Goal: Feedback & Contribution: Leave review/rating

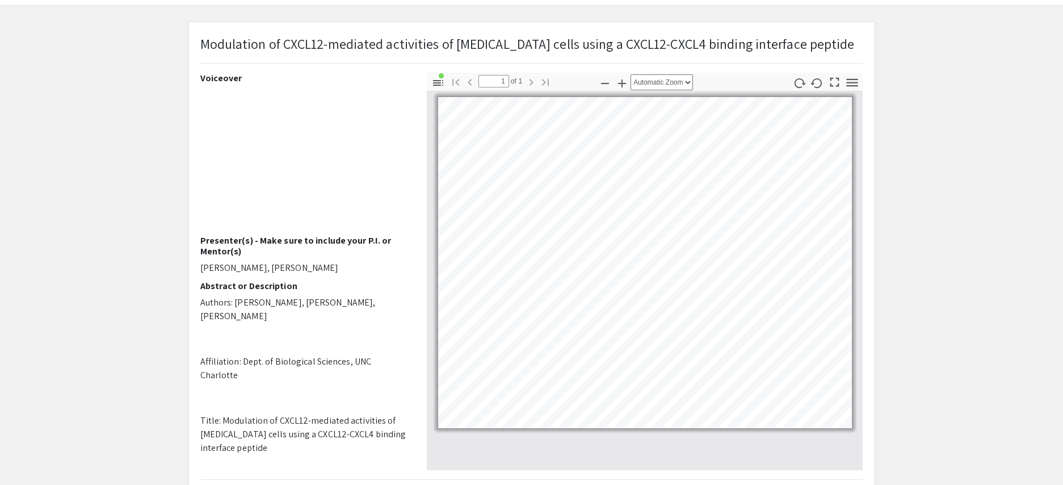
scroll to position [51, 0]
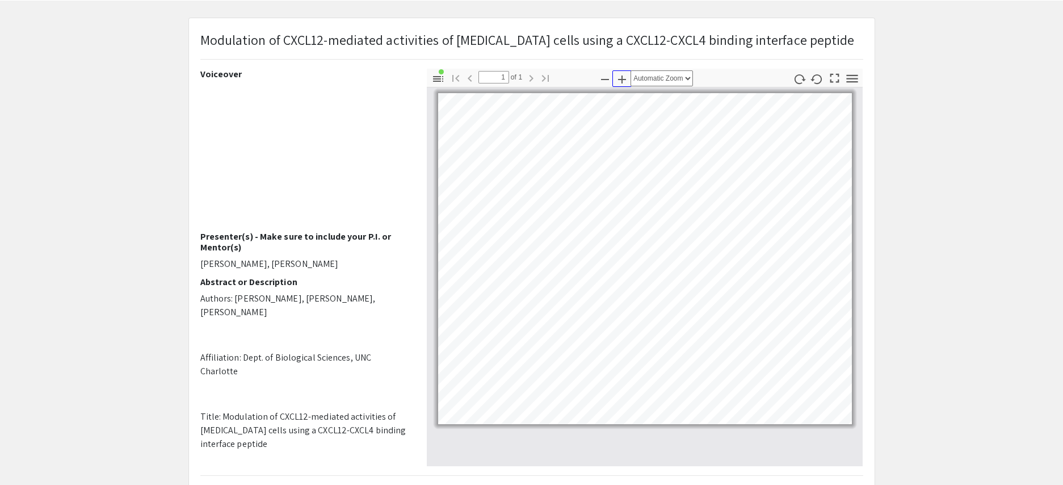
click at [620, 83] on icon "button" at bounding box center [622, 79] width 8 height 8
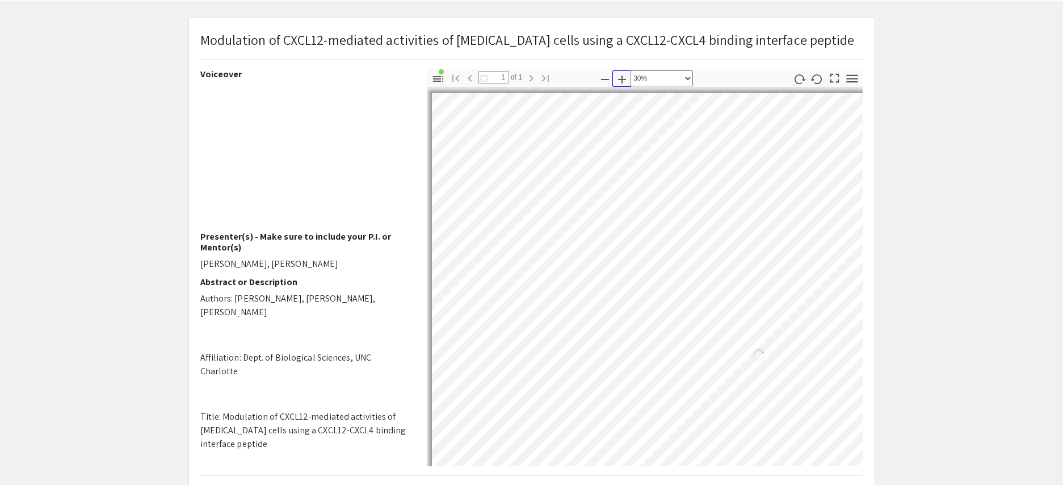
click at [620, 83] on icon "button" at bounding box center [622, 79] width 8 height 8
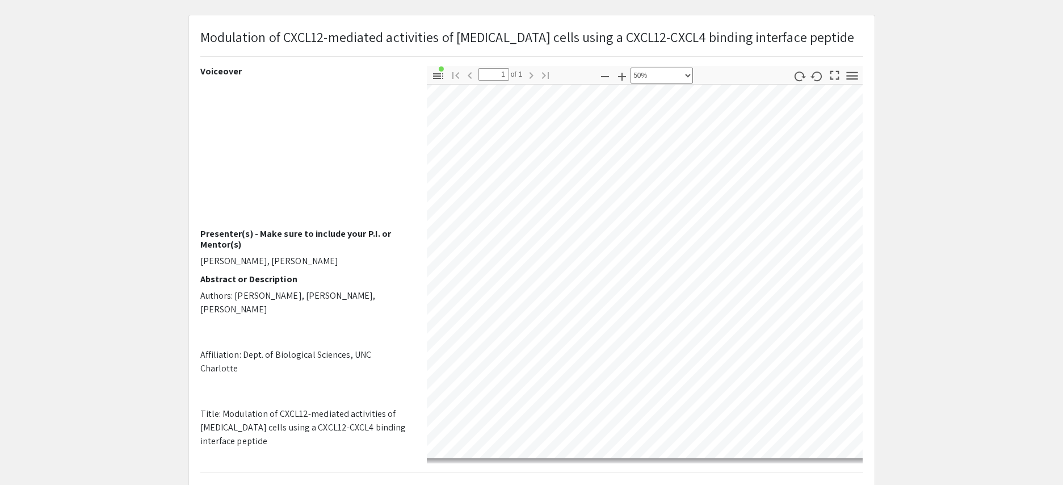
scroll to position [510, 672]
click at [605, 83] on icon "button" at bounding box center [605, 77] width 14 height 14
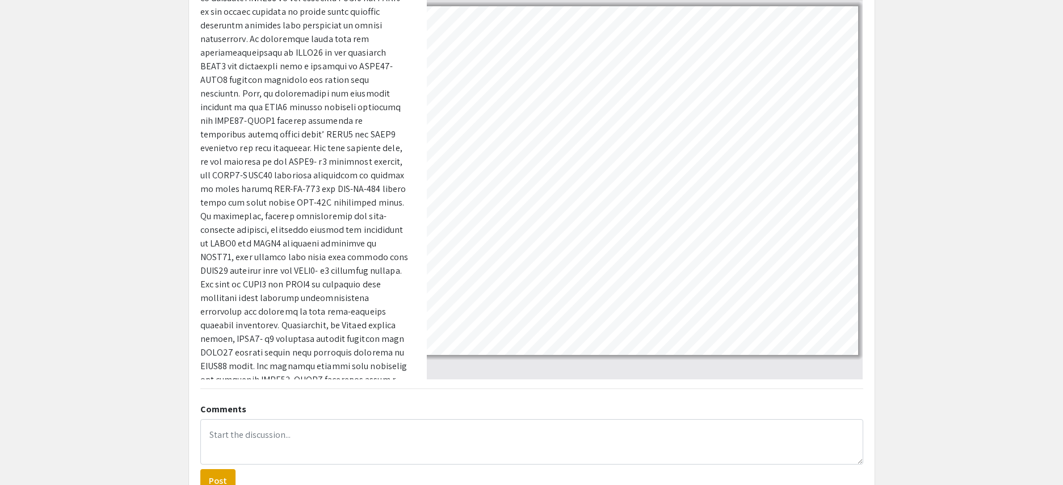
scroll to position [138, 0]
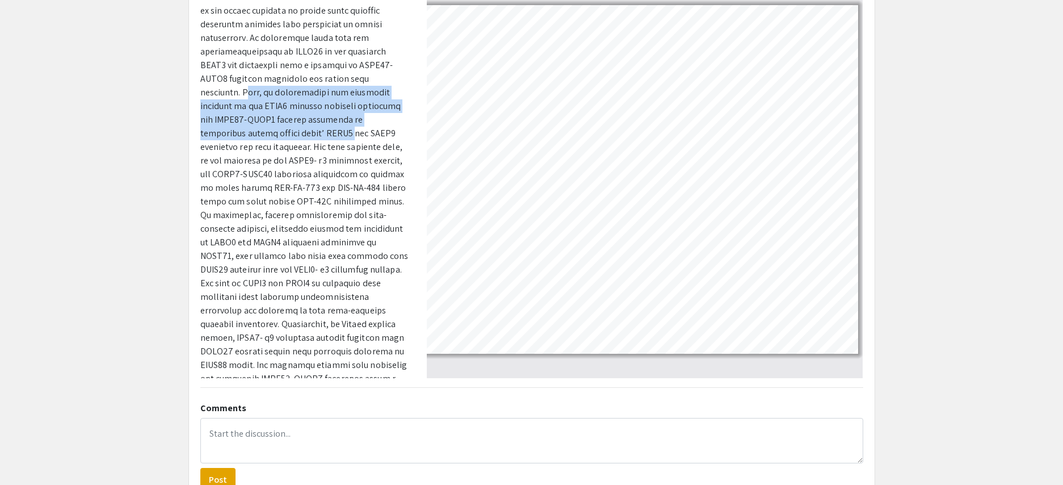
drag, startPoint x: 206, startPoint y: 84, endPoint x: 242, endPoint y: 116, distance: 47.8
click at [247, 124] on p at bounding box center [304, 187] width 209 height 477
drag, startPoint x: 202, startPoint y: 81, endPoint x: 398, endPoint y: 125, distance: 201.4
click at [398, 125] on p at bounding box center [304, 187] width 209 height 477
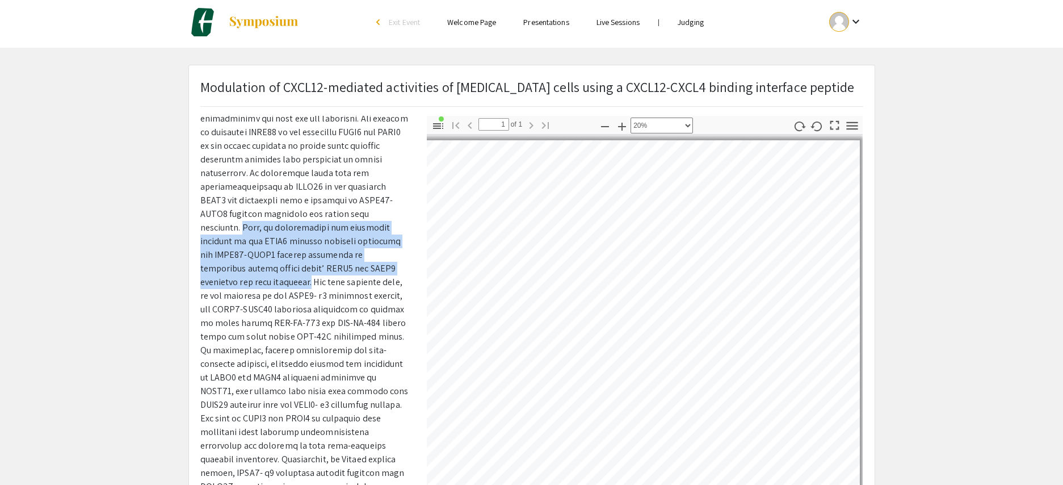
scroll to position [0, 0]
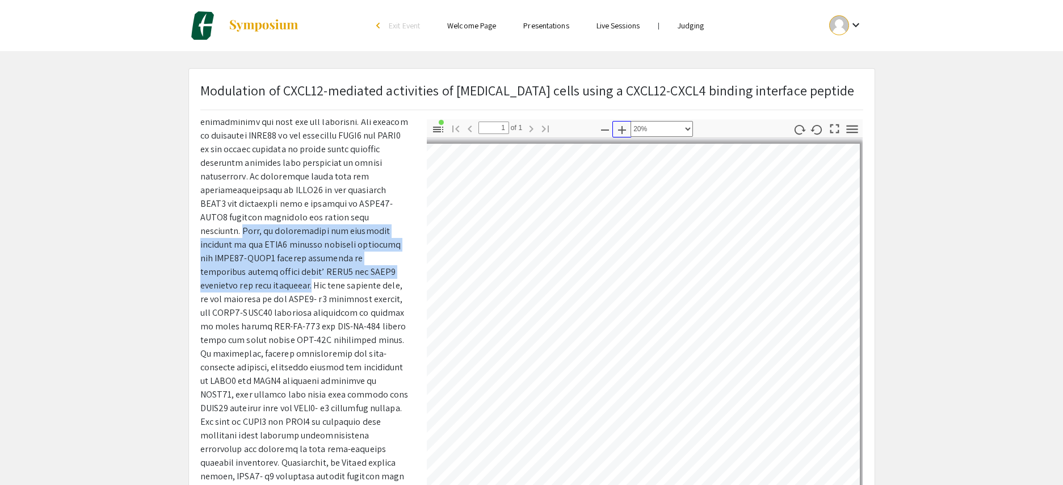
click at [624, 137] on icon "button" at bounding box center [622, 130] width 14 height 14
select select "custom"
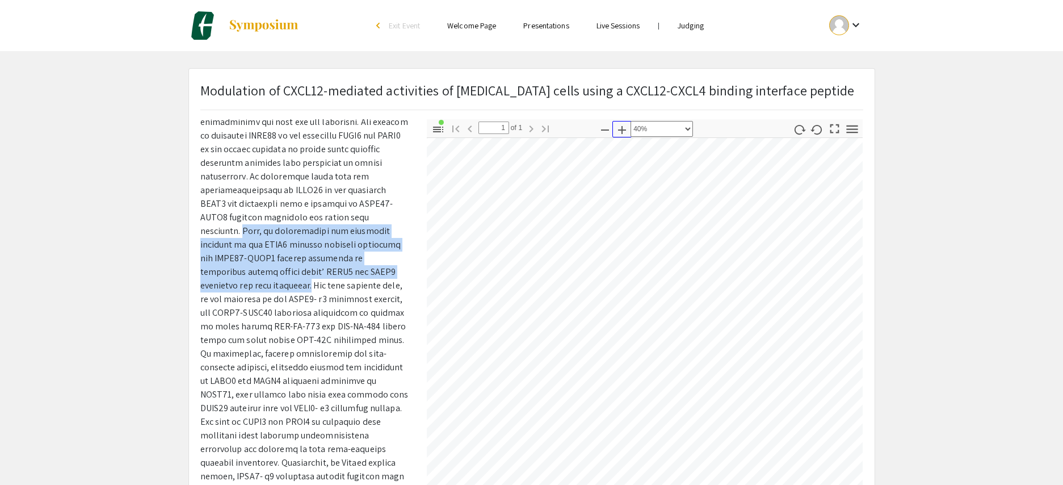
scroll to position [151, 11]
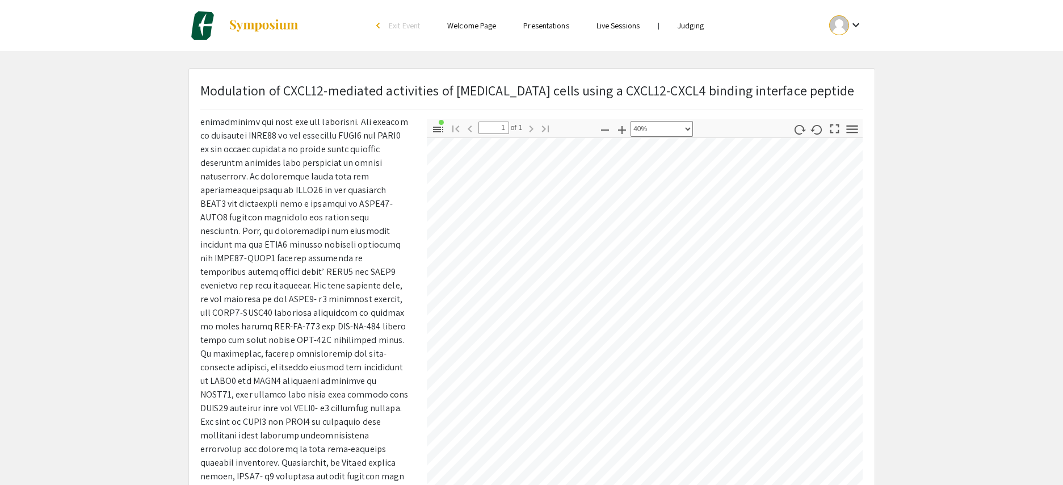
drag, startPoint x: 981, startPoint y: 380, endPoint x: 981, endPoint y: 324, distance: 56.2
click at [978, 325] on app-presentation "Modulation of CXCL12-mediated activities of metastatic breast cancer cells usin…" at bounding box center [531, 355] width 1063 height 574
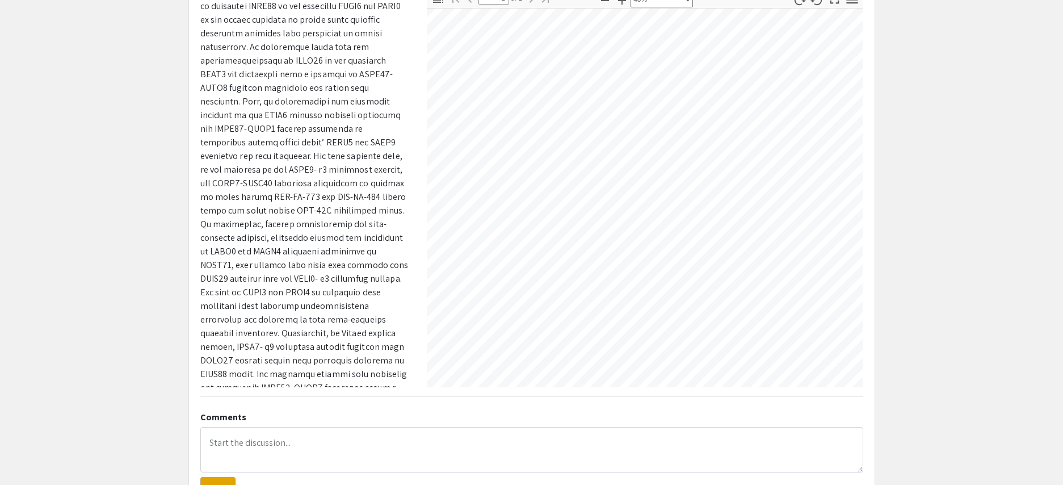
scroll to position [127, 454]
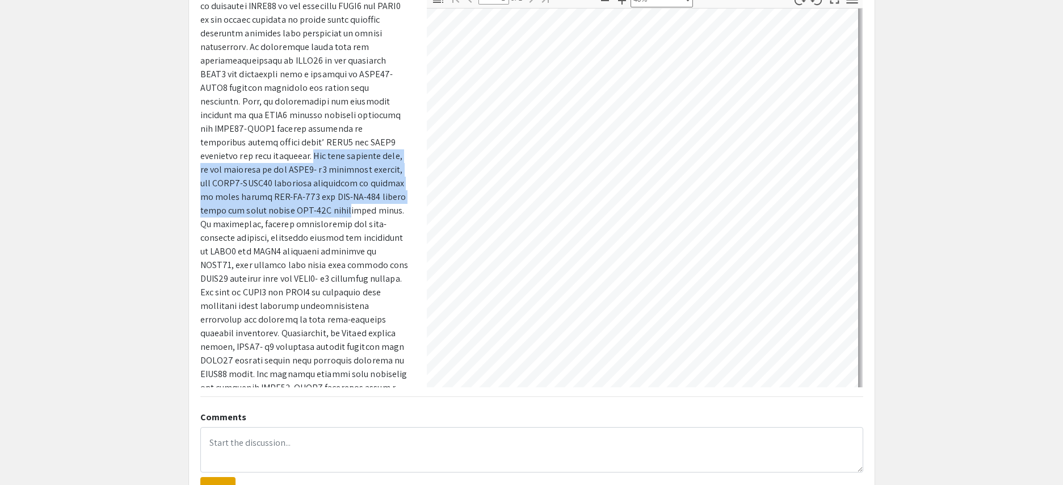
drag, startPoint x: 202, startPoint y: 148, endPoint x: 223, endPoint y: 195, distance: 51.6
click at [222, 195] on p at bounding box center [304, 197] width 209 height 477
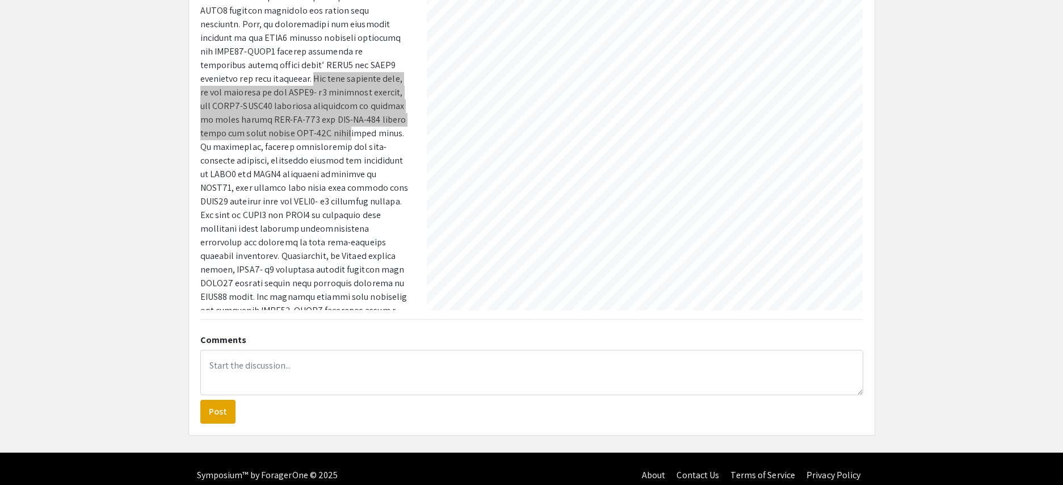
scroll to position [207, 0]
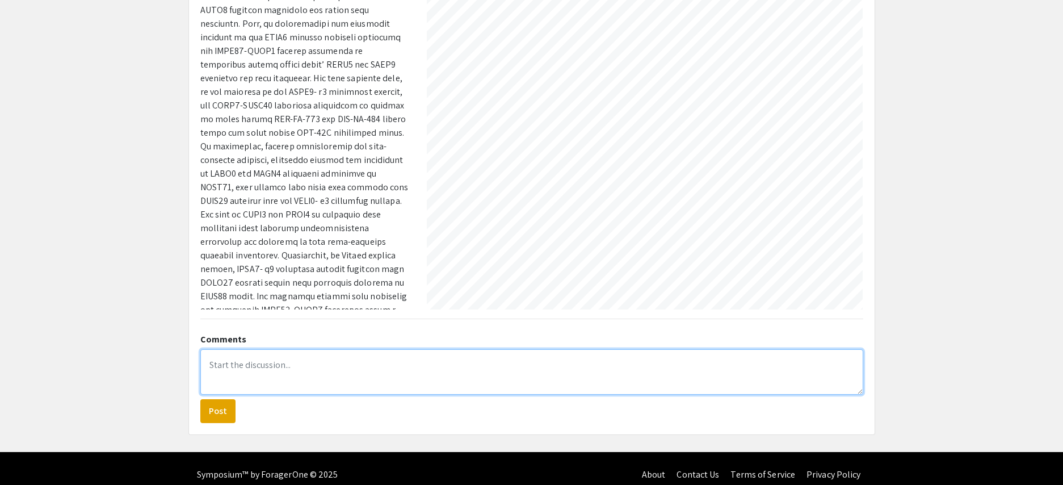
click at [338, 385] on textarea at bounding box center [531, 371] width 663 height 45
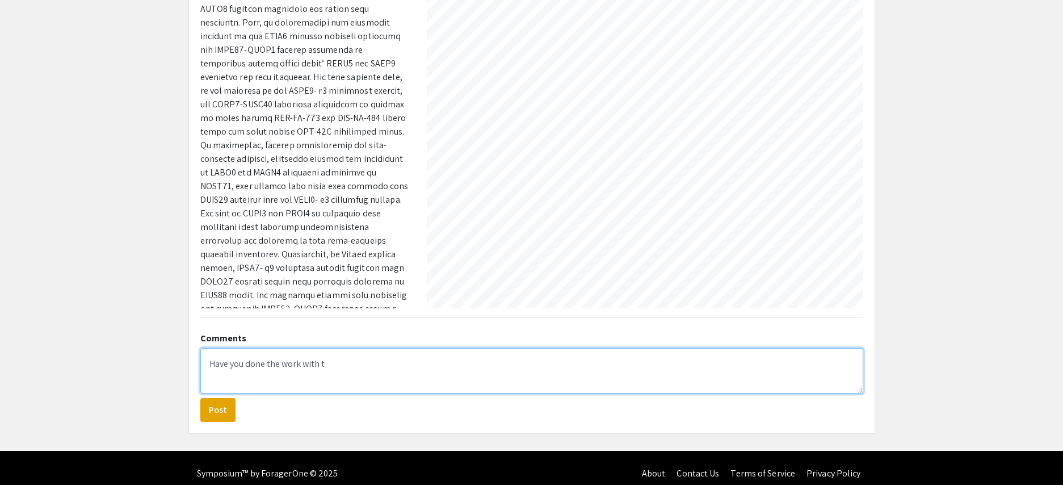
type textarea "Have you done the work with th"
drag, startPoint x: 341, startPoint y: 384, endPoint x: 178, endPoint y: 386, distance: 163.5
click at [178, 386] on app-presentation "Modulation of CXCL12-mediated activities of metastatic breast cancer cells usin…" at bounding box center [531, 146] width 1063 height 574
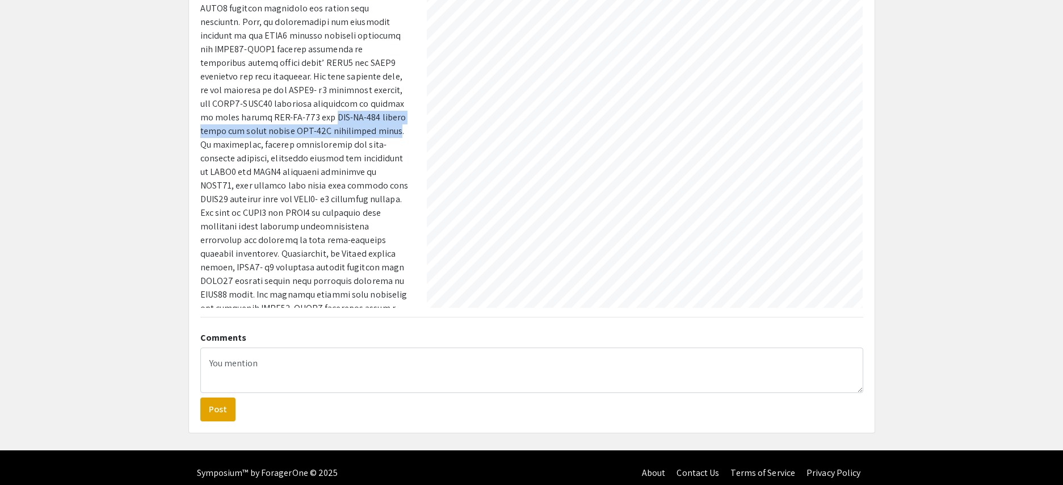
drag, startPoint x: 200, startPoint y: 109, endPoint x: 243, endPoint y: 114, distance: 43.4
click at [256, 117] on p at bounding box center [304, 117] width 209 height 477
copy p "MDA-MB-453 cancer cells and human breast MCF-10A epithelial cells."
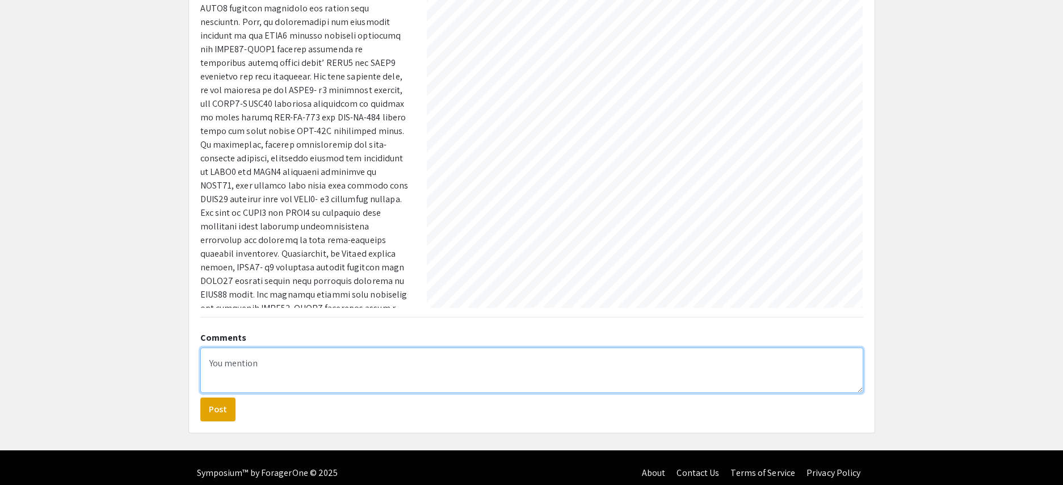
click at [275, 381] on textarea "You mention" at bounding box center [531, 369] width 663 height 45
paste textarea "MDA-MB-453 cancer cells and human breast MCF-10A epithelial cells."
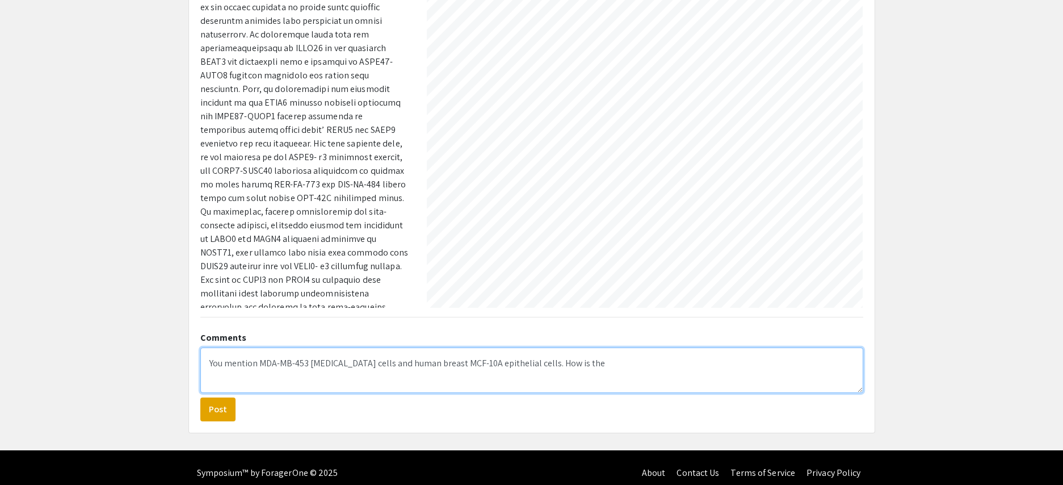
scroll to position [369, 0]
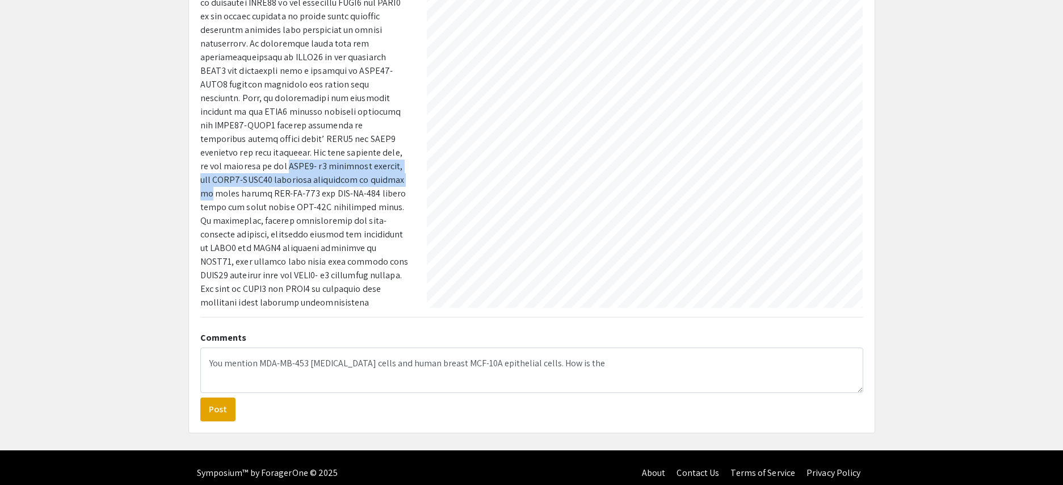
drag, startPoint x: 372, startPoint y: 141, endPoint x: 283, endPoint y: 167, distance: 92.8
click at [283, 167] on p at bounding box center [304, 193] width 209 height 477
click at [287, 154] on p at bounding box center [304, 193] width 209 height 477
drag, startPoint x: 280, startPoint y: 154, endPoint x: 278, endPoint y: 169, distance: 15.6
click at [278, 169] on p at bounding box center [304, 193] width 209 height 477
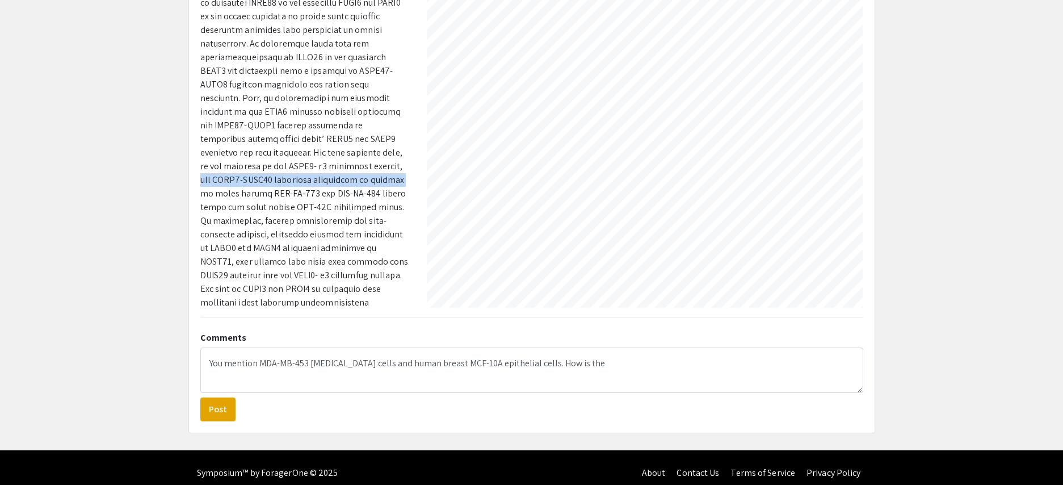
copy p "the CXCR4-CXCL12 triggered activation is altered"
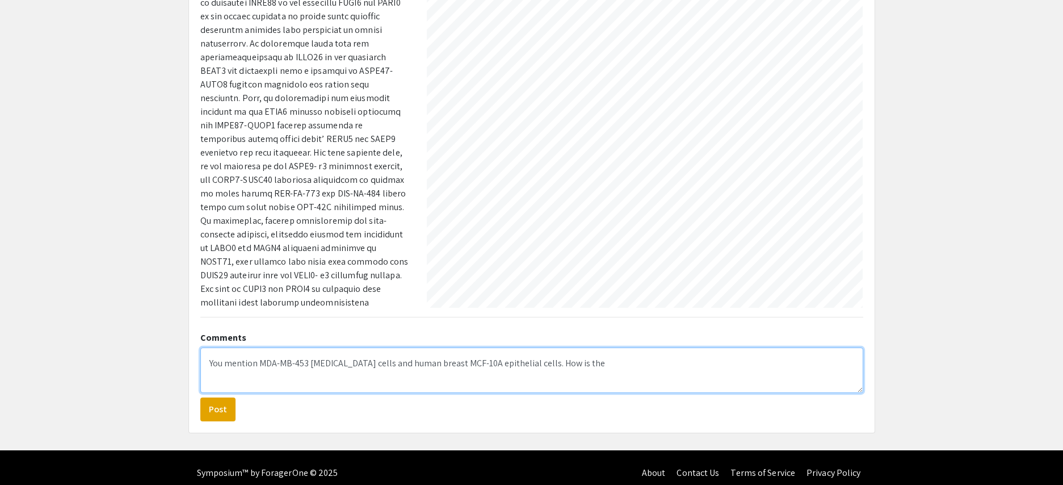
click at [604, 385] on textarea "You mention MDA-MB-453 cancer cells and human breast MCF-10A epithelial cells. …" at bounding box center [531, 369] width 663 height 45
paste textarea "the CXCR4-CXCL12 triggered activation is altered"
drag, startPoint x: 751, startPoint y: 383, endPoint x: 577, endPoint y: 380, distance: 173.7
click at [577, 380] on textarea "You mention MDA-MB-453 cancer cells and human breast MCF-10A epithelial cells. …" at bounding box center [531, 369] width 663 height 45
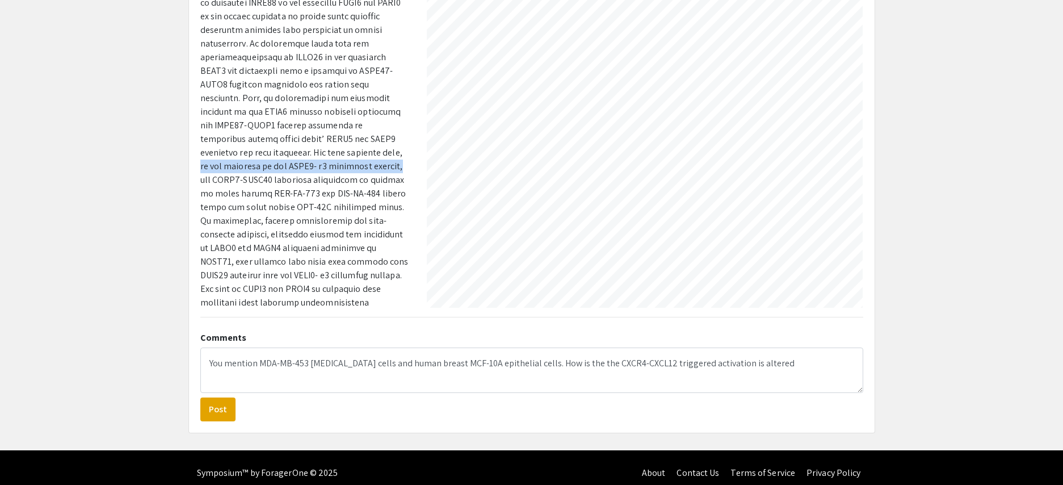
drag, startPoint x: 288, startPoint y: 142, endPoint x: 278, endPoint y: 154, distance: 16.1
click at [278, 154] on p at bounding box center [304, 193] width 209 height 477
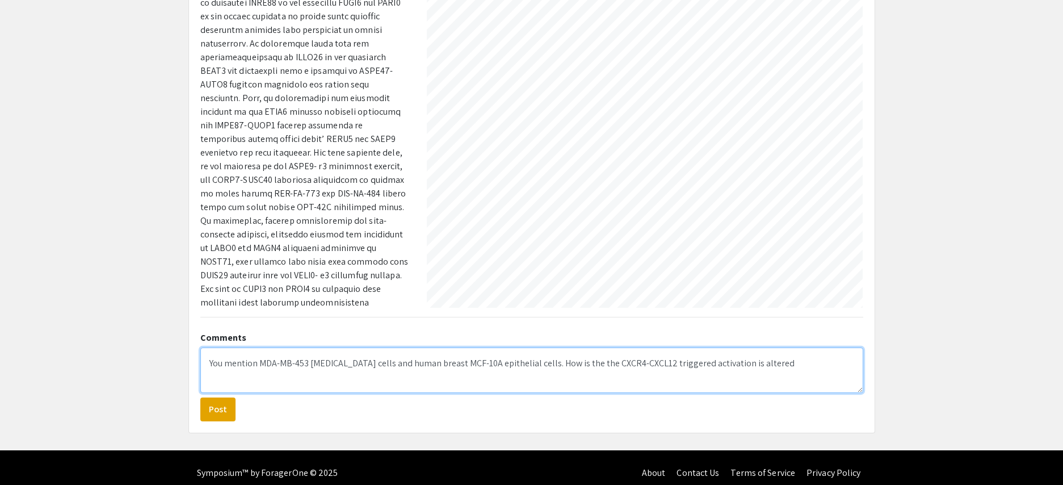
click at [575, 379] on textarea "You mention MDA-MB-453 cancer cells and human breast MCF-10A epithelial cells. …" at bounding box center [531, 369] width 663 height 45
click at [699, 381] on textarea "You mention MDA-MB-453 cancer cells and human breast MCF-10A epithelial cells. …" at bounding box center [531, 369] width 663 height 45
click at [726, 385] on textarea "You mention MDA-MB-453 cancer cells and human breast MCF-10A epithelial cells. …" at bounding box center [531, 369] width 663 height 45
click at [801, 383] on textarea "You mention MDA-MB-453 cancer cells and human breast MCF-10A epithelial cells. …" at bounding box center [531, 369] width 663 height 45
type textarea "You mention MDA-MB-453 cancer cells and human breast MCF-10A epithelial cells. …"
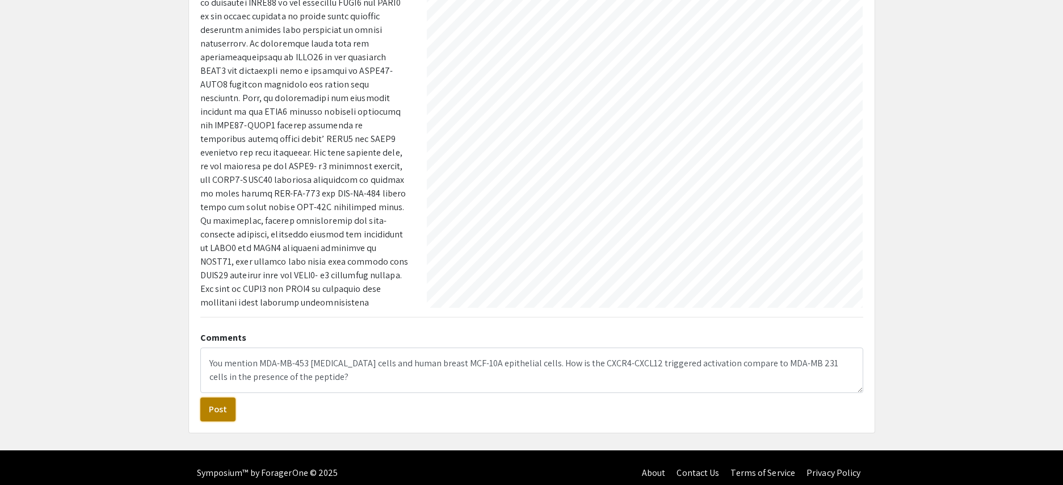
click at [216, 421] on button "Post" at bounding box center [217, 409] width 35 height 24
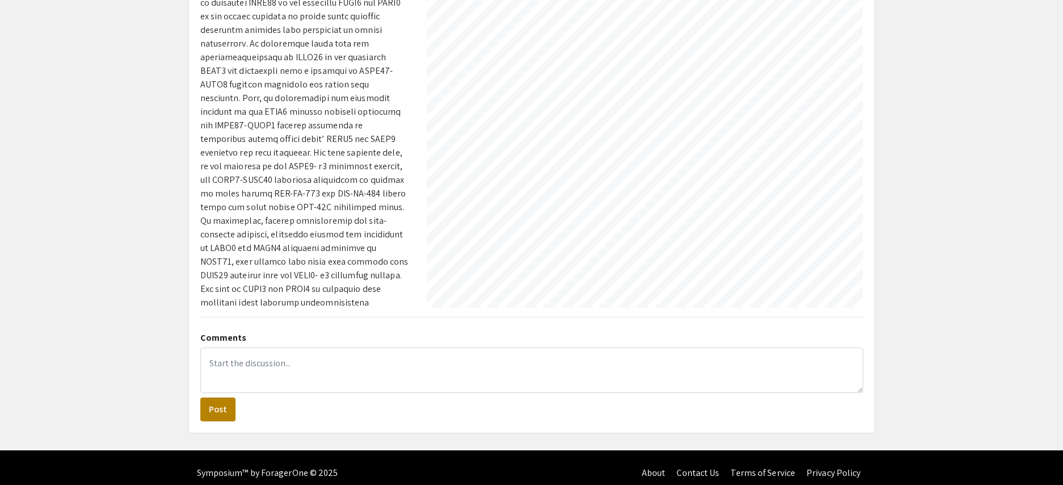
scroll to position [240, 0]
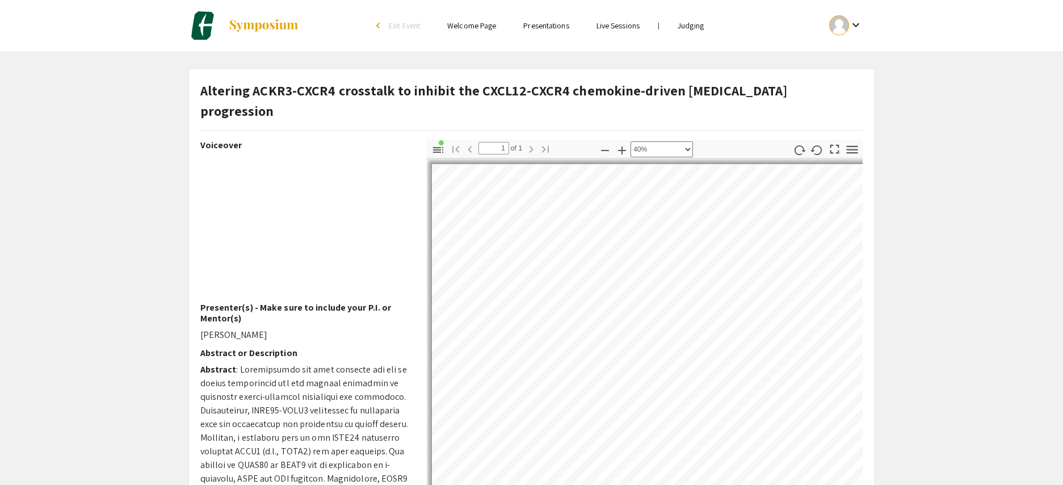
select select "custom"
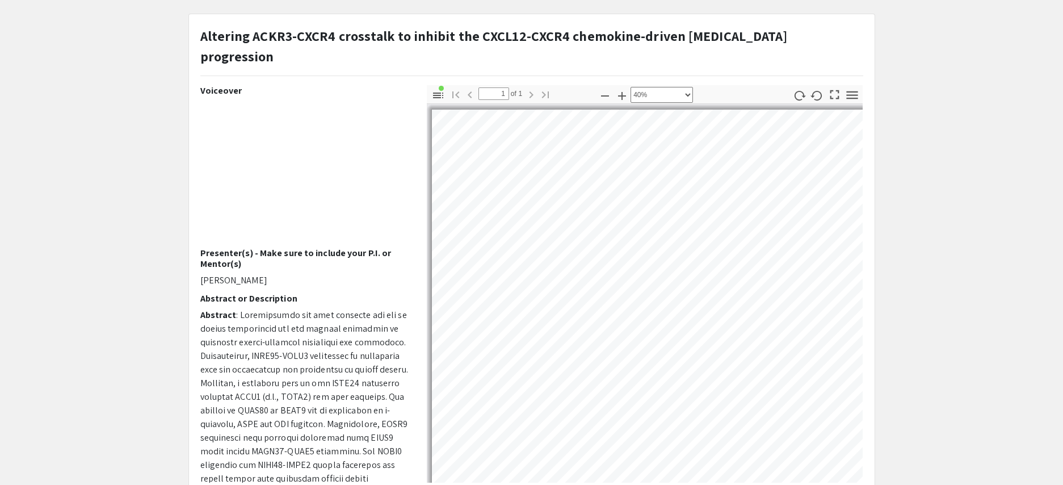
scroll to position [338, 435]
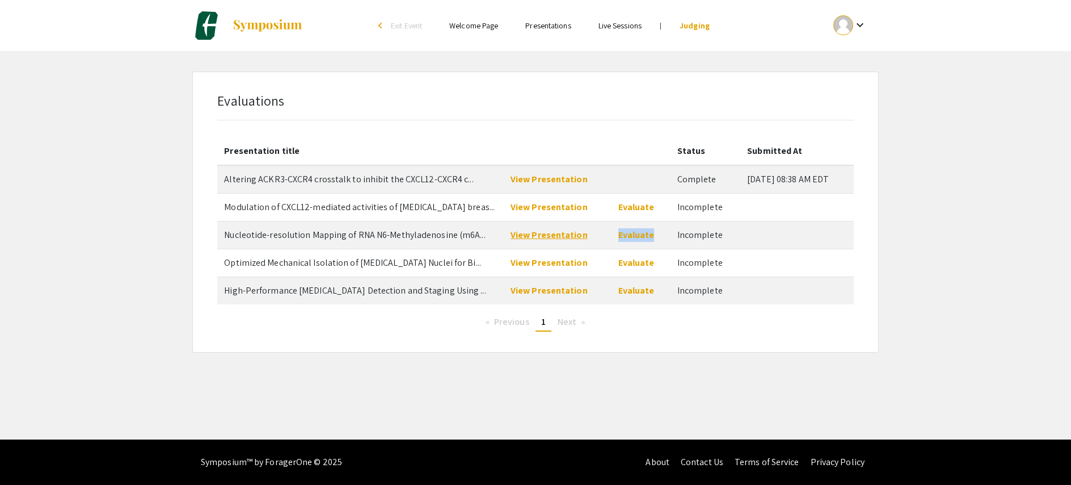
click at [541, 237] on link "View Presentation" at bounding box center [549, 235] width 77 height 12
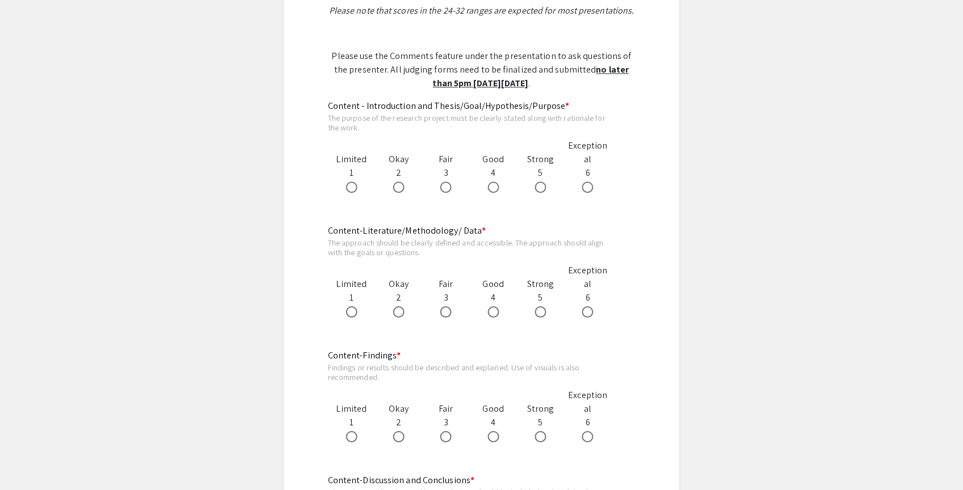
scroll to position [575, 0]
click at [540, 312] on span at bounding box center [540, 310] width 11 height 11
click at [540, 312] on input "radio" at bounding box center [540, 310] width 11 height 11
radio input "true"
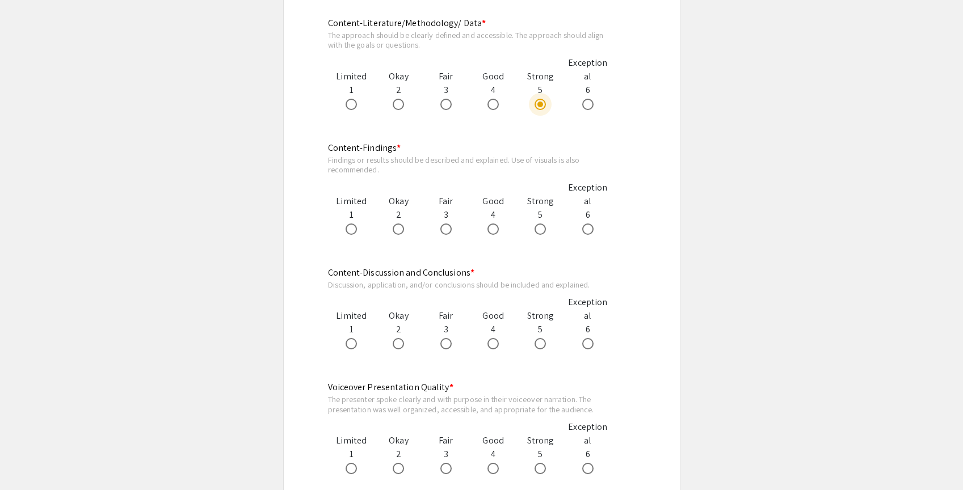
scroll to position [783, 0]
click at [497, 230] on span at bounding box center [492, 228] width 11 height 11
click at [497, 230] on input "radio" at bounding box center [492, 228] width 11 height 11
radio input "true"
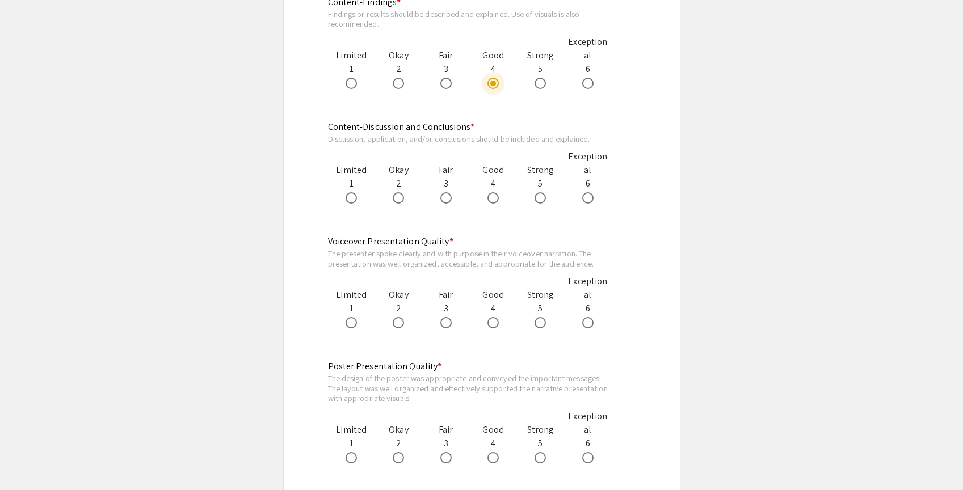
scroll to position [928, 0]
click at [542, 197] on span at bounding box center [540, 197] width 11 height 11
click at [542, 197] on input "radio" at bounding box center [540, 197] width 11 height 11
radio input "true"
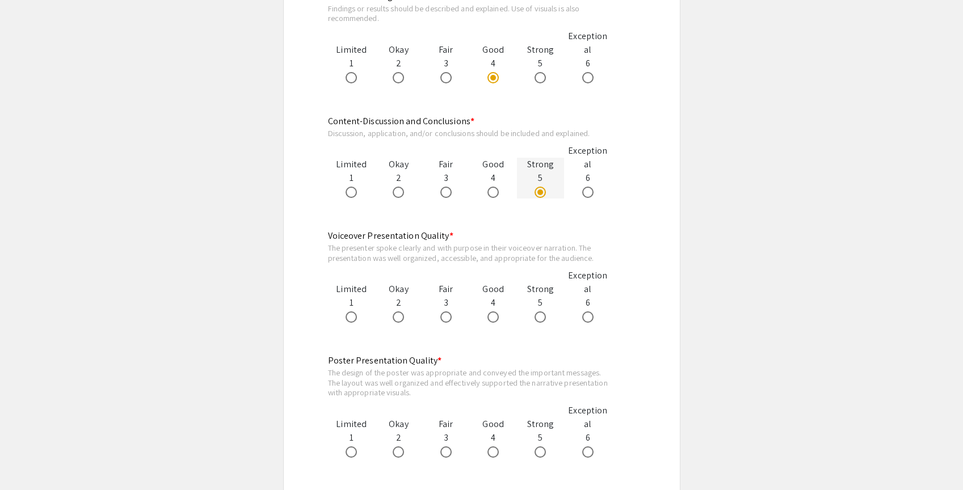
scroll to position [938, 0]
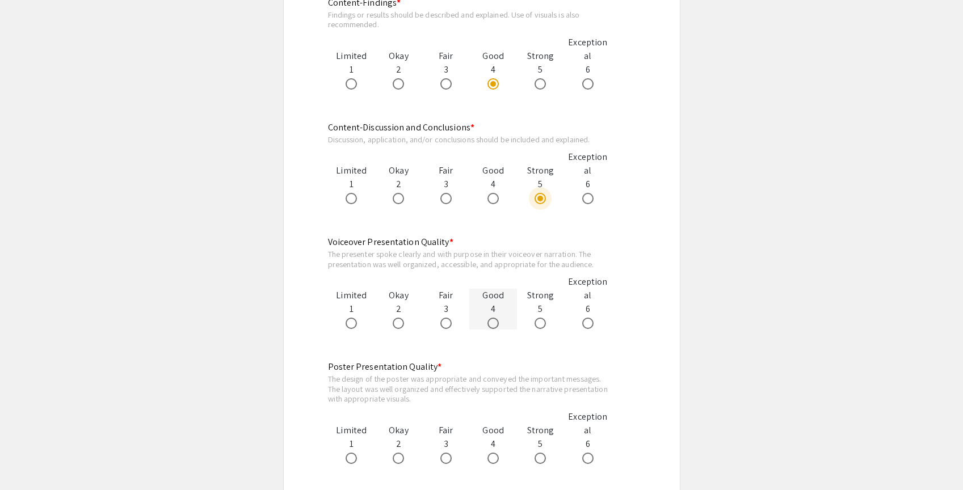
click at [493, 319] on mat-radio-button at bounding box center [495, 323] width 16 height 14
drag, startPoint x: 541, startPoint y: 82, endPoint x: 544, endPoint y: 124, distance: 41.5
click at [541, 82] on span at bounding box center [540, 82] width 11 height 11
click at [541, 82] on input "radio" at bounding box center [540, 82] width 11 height 11
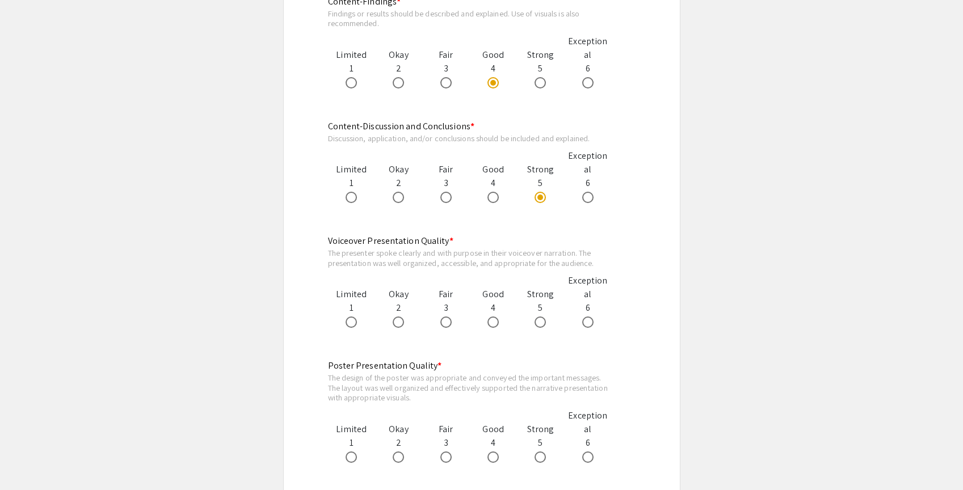
radio input "true"
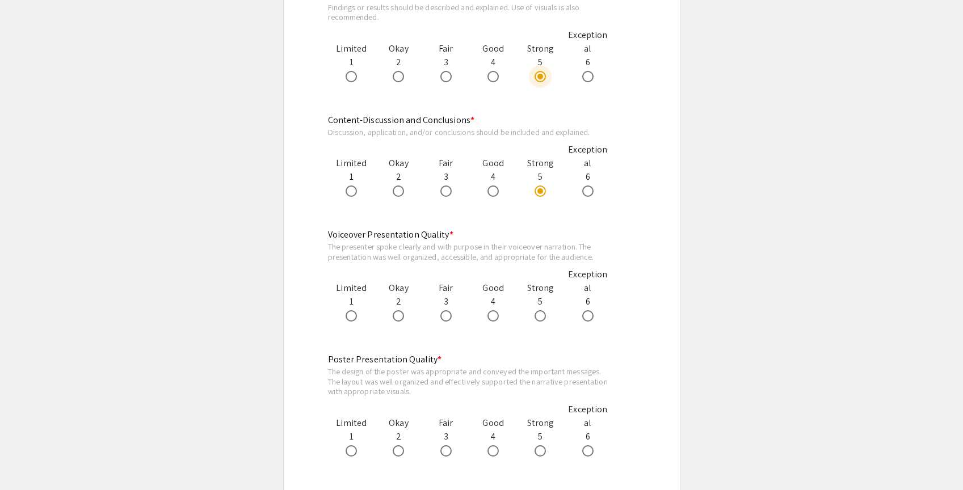
scroll to position [936, 0]
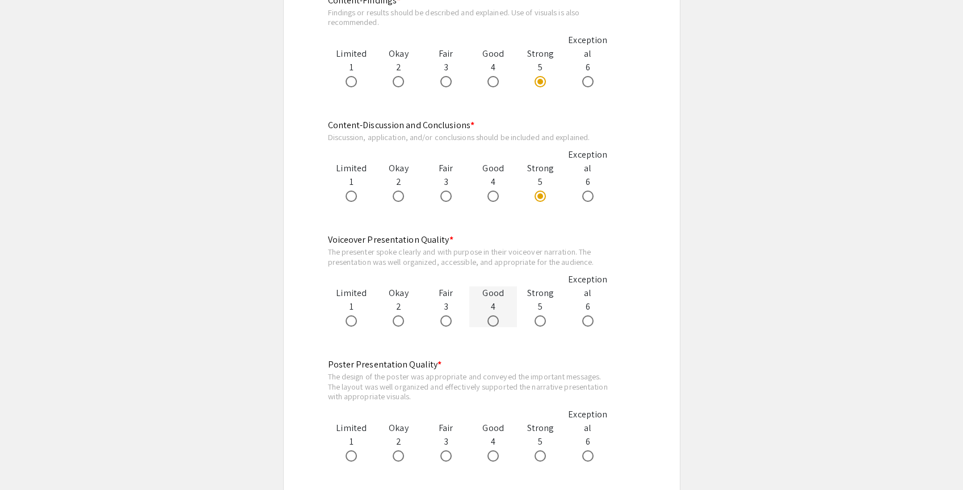
click at [495, 314] on mat-radio-button at bounding box center [495, 321] width 16 height 14
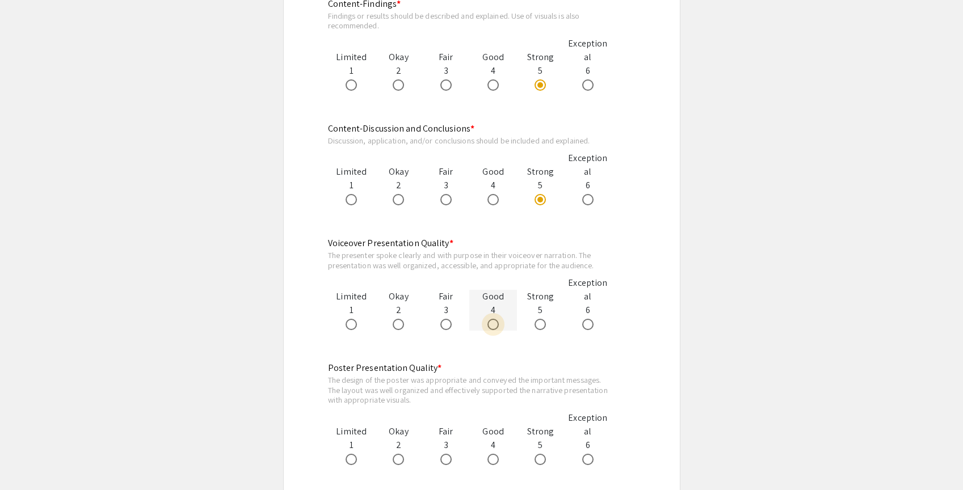
drag, startPoint x: 489, startPoint y: 319, endPoint x: 492, endPoint y: 309, distance: 10.1
click at [489, 319] on span at bounding box center [492, 324] width 11 height 11
click at [489, 319] on input "radio" at bounding box center [492, 324] width 11 height 11
radio input "true"
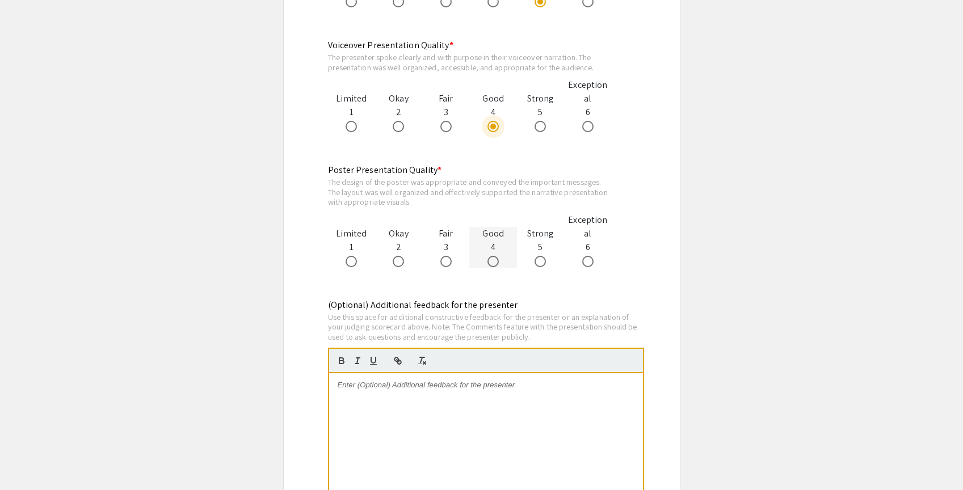
scroll to position [1125, 0]
click at [542, 262] on span at bounding box center [540, 260] width 11 height 11
click at [542, 262] on input "radio" at bounding box center [540, 260] width 11 height 11
radio input "true"
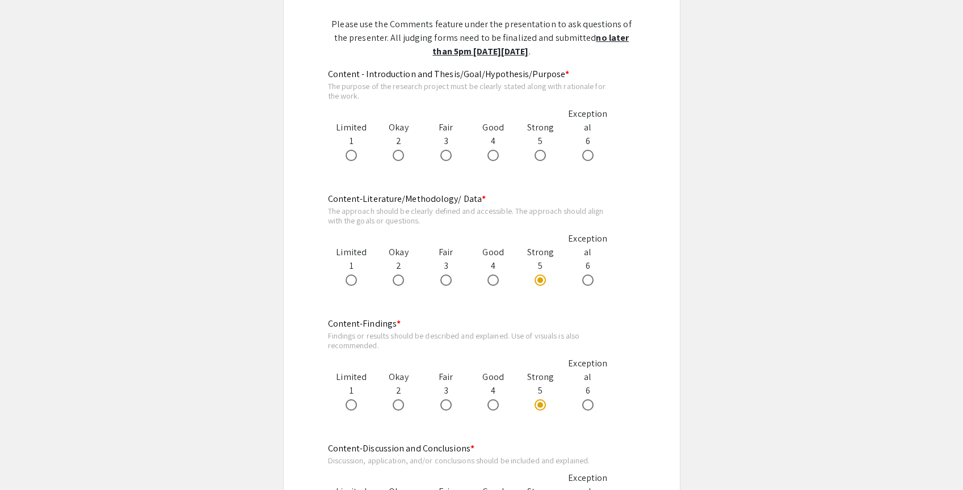
scroll to position [606, 0]
click at [539, 159] on span at bounding box center [540, 155] width 11 height 11
click at [539, 159] on input "radio" at bounding box center [540, 155] width 11 height 11
radio input "true"
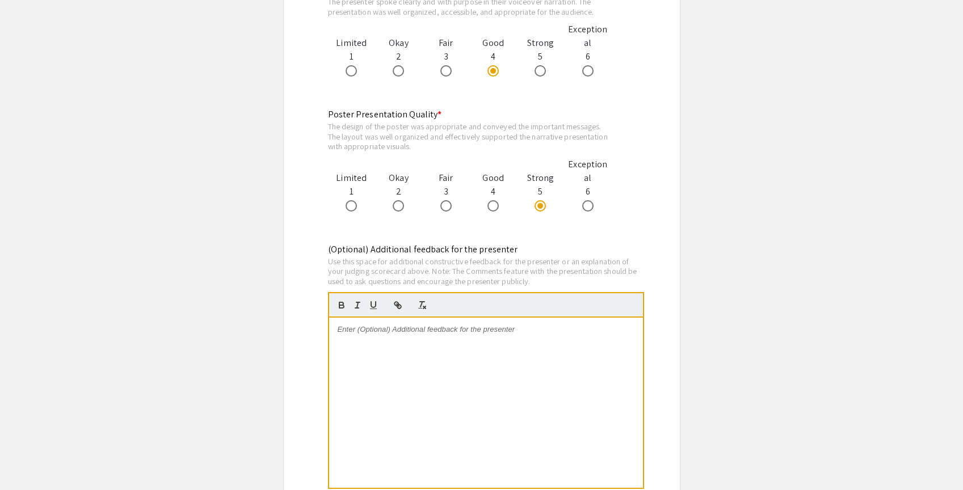
scroll to position [1191, 0]
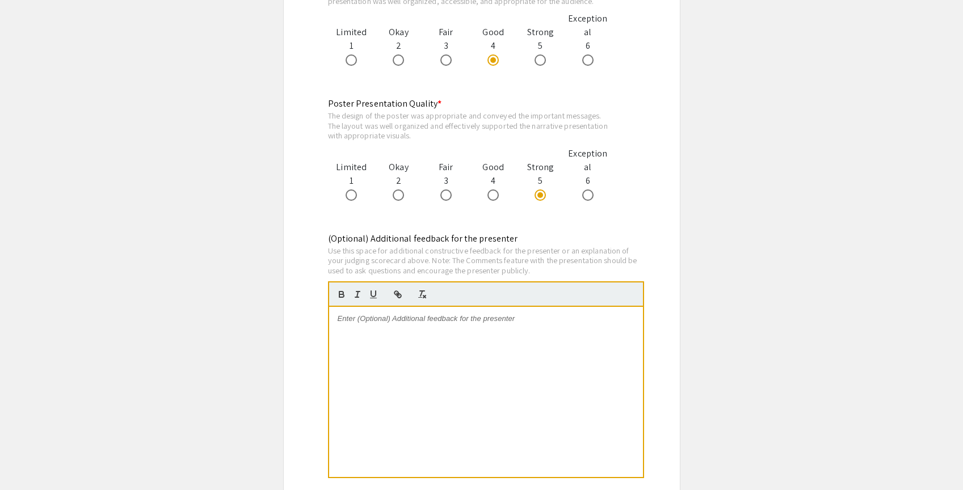
click at [490, 327] on div at bounding box center [486, 392] width 314 height 170
click at [549, 322] on p "Very good presentation. On my end, the poster appeared sl" at bounding box center [486, 318] width 297 height 10
drag, startPoint x: 582, startPoint y: 321, endPoint x: 550, endPoint y: 318, distance: 31.4
click at [550, 318] on p "Very good presentation. On my end, the poster appeared a little hazzy" at bounding box center [486, 318] width 297 height 10
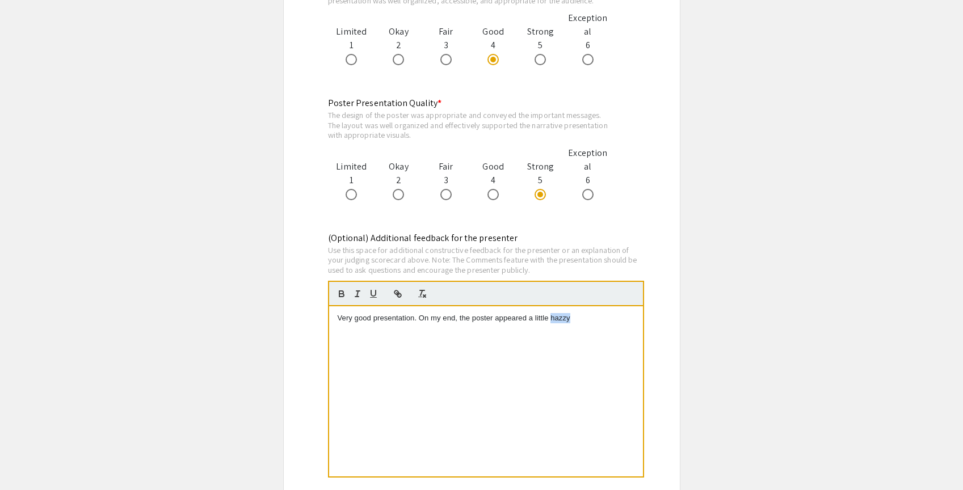
drag, startPoint x: 551, startPoint y: 318, endPoint x: 578, endPoint y: 319, distance: 26.7
click at [578, 319] on p "Very good presentation. On my end, the poster appeared a little hazzy" at bounding box center [486, 318] width 297 height 10
click at [565, 320] on p "Very good presentation. On my end, the poster appeared a little hazzy" at bounding box center [486, 318] width 297 height 10
click at [569, 320] on p "Very good presentation. On my end, the poster appeared a little hazy" at bounding box center [486, 318] width 297 height 10
click at [596, 320] on p "Very good presentation. On my end, the poster appeared a little hazy/blurry int…" at bounding box center [486, 323] width 297 height 21
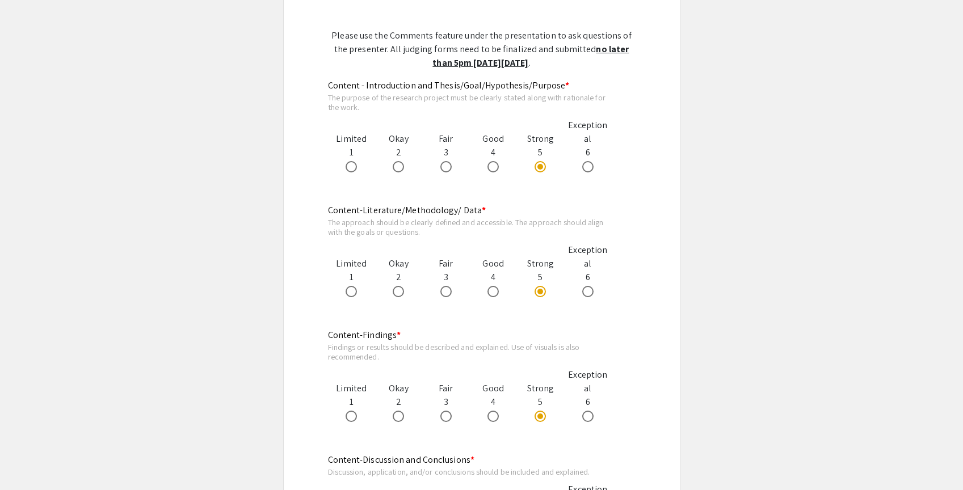
scroll to position [592, 0]
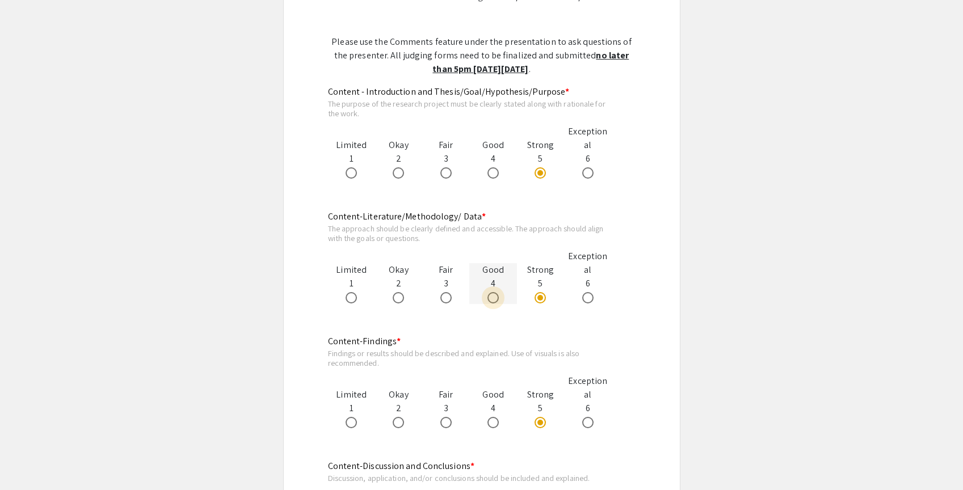
click at [491, 297] on span at bounding box center [492, 297] width 11 height 11
click at [491, 297] on input "radio" at bounding box center [492, 297] width 11 height 11
radio input "true"
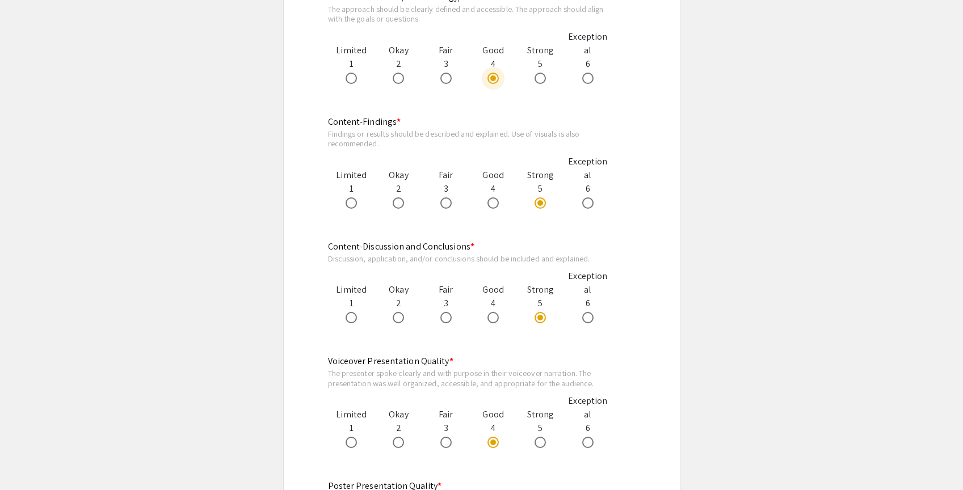
scroll to position [810, 0]
click at [493, 202] on span at bounding box center [492, 200] width 11 height 11
click at [493, 202] on input "radio" at bounding box center [492, 200] width 11 height 11
radio input "true"
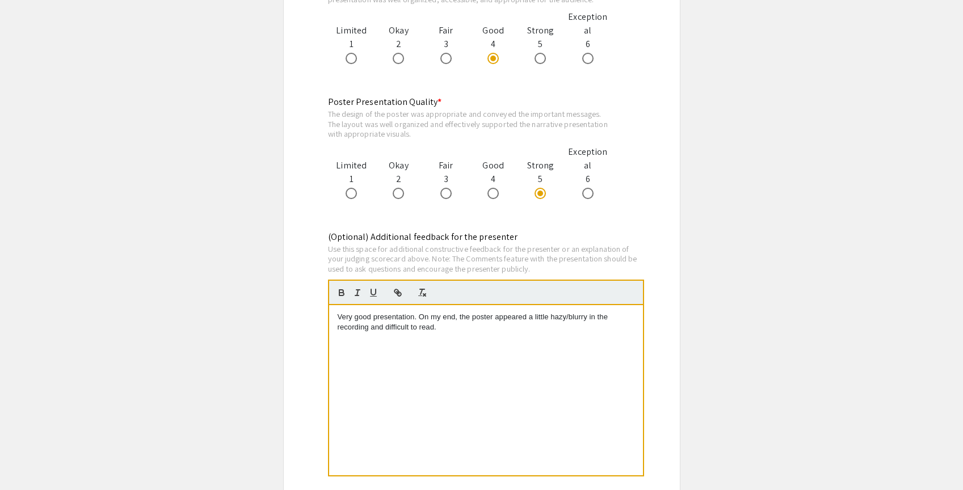
scroll to position [1193, 0]
click at [464, 329] on p "Very good presentation. On my end, the poster appeared a little hazy/blurry in …" at bounding box center [486, 321] width 297 height 21
click at [372, 335] on p "I think the poster only" at bounding box center [486, 337] width 297 height 10
click at [518, 338] on p "I think the results section of the poster only shows the MDA-MB231" at bounding box center [486, 337] width 297 height 10
click at [603, 338] on p "I think the results section of the poster only shows the data for MDA-MB231" at bounding box center [486, 337] width 297 height 10
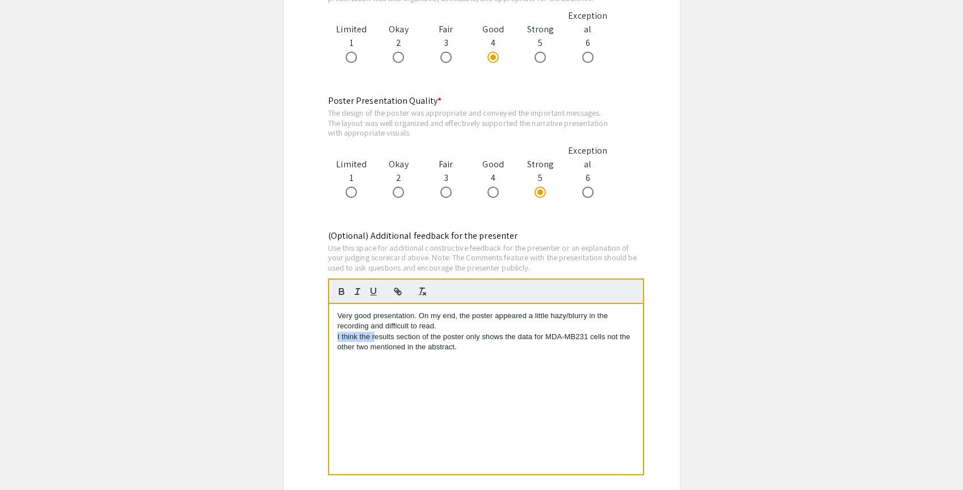
drag, startPoint x: 375, startPoint y: 337, endPoint x: 332, endPoint y: 338, distance: 43.1
click at [332, 338] on div "Very good presentation. On my end, the poster appeared a little hazy/blurry in …" at bounding box center [486, 389] width 314 height 170
drag, startPoint x: 459, startPoint y: 348, endPoint x: 366, endPoint y: 348, distance: 93.1
click at [366, 348] on p "Some results/data were mentioned in the abstract that is not shown in the poste…" at bounding box center [486, 347] width 297 height 31
click at [437, 358] on p "Some results/data were mentioned in the abstract that is not shown in the poste…" at bounding box center [486, 347] width 297 height 31
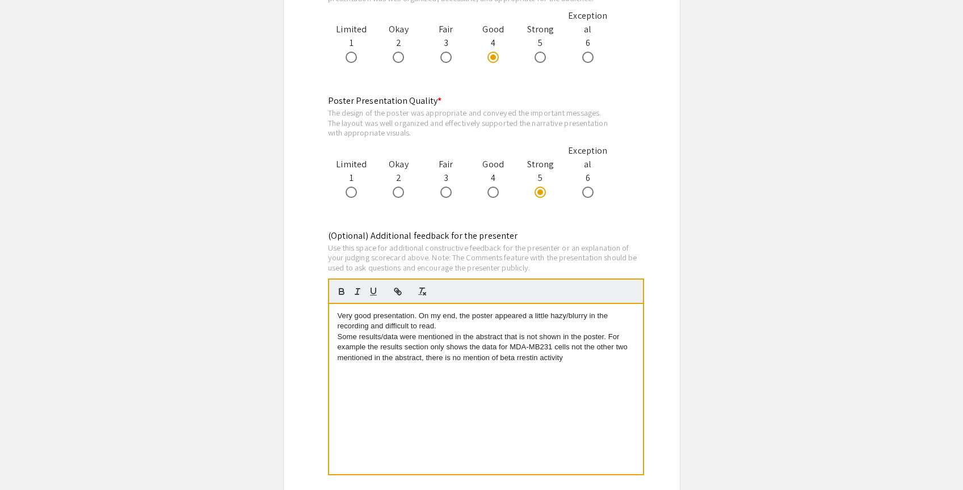
click at [517, 359] on p "Some results/data were mentioned in the abstract that is not shown in the poste…" at bounding box center [486, 347] width 297 height 31
click at [575, 359] on p "Some results/data were mentioned in the abstract that is not shown in the poste…" at bounding box center [486, 347] width 297 height 31
click at [623, 337] on p "Some results/data were mentioned in the abstract that is not shown in the poste…" at bounding box center [486, 347] width 297 height 31
click at [426, 359] on p "Some results/data were mentioned in the abstract that is not shown in the poste…" at bounding box center [486, 347] width 297 height 31
click at [404, 371] on p "Some results/data were mentioned in the abstract that is not shown in the poste…" at bounding box center [486, 353] width 297 height 42
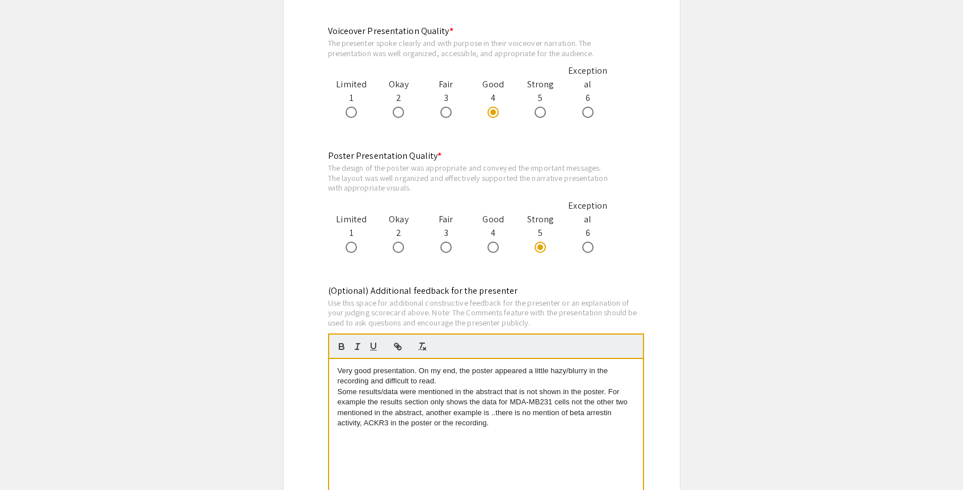
scroll to position [1137, 0]
drag, startPoint x: 414, startPoint y: 373, endPoint x: 424, endPoint y: 371, distance: 10.5
click at [421, 371] on p "Very good presentation. On my end, the poster appeared a little hazy/blurry in …" at bounding box center [486, 377] width 297 height 21
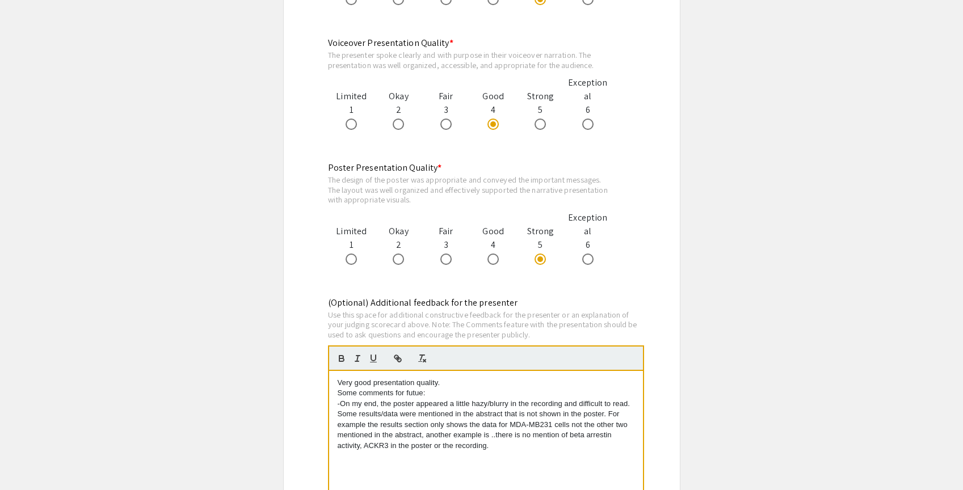
click at [338, 413] on p "Some results/data were mentioned in the abstract that is not shown in the poste…" at bounding box center [486, 430] width 297 height 42
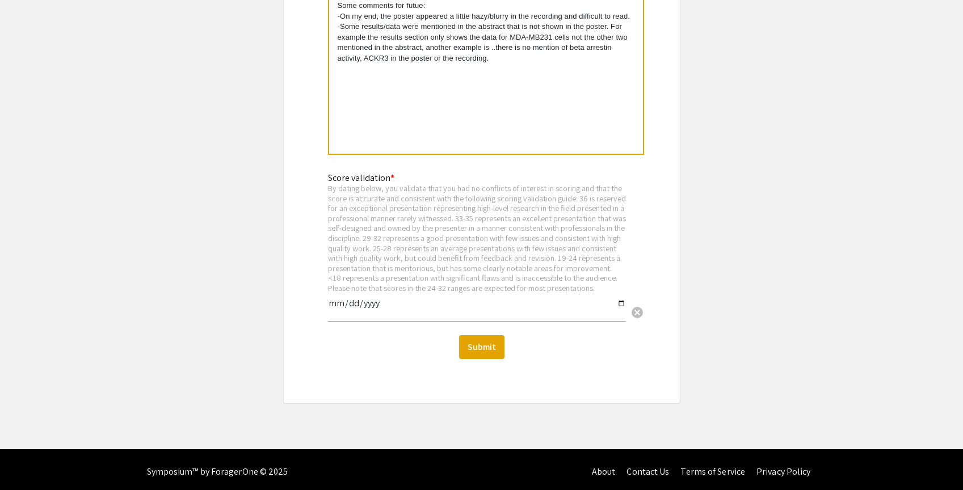
scroll to position [1530, 0]
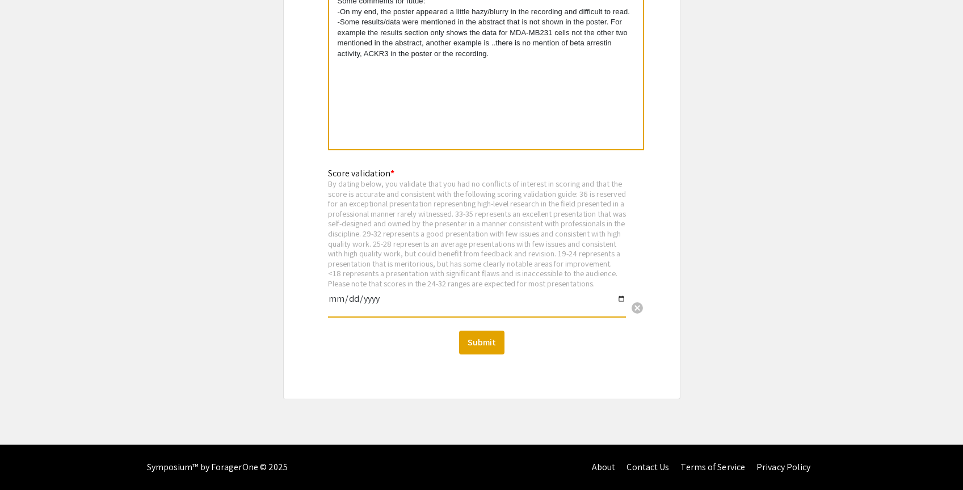
click at [336, 296] on input "date" at bounding box center [477, 303] width 298 height 19
type input "2025-09-11"
click at [481, 339] on button "Submit" at bounding box center [481, 343] width 45 height 24
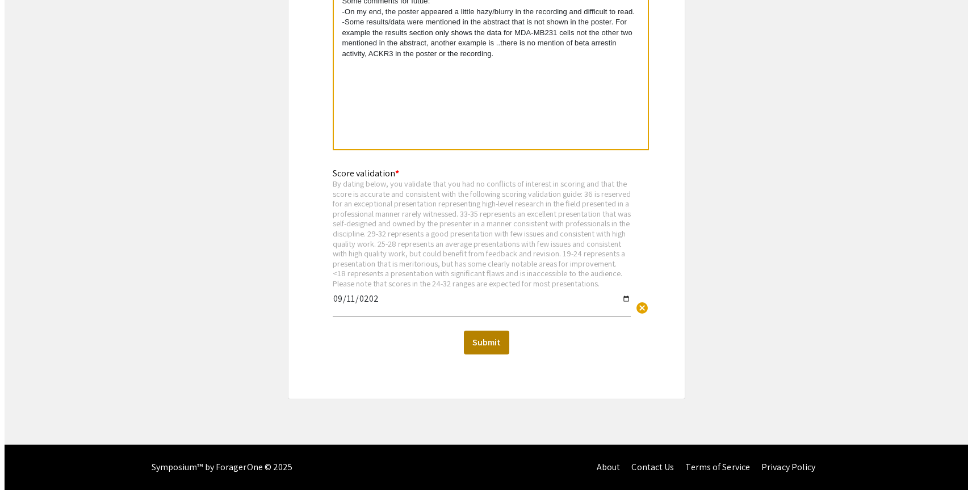
scroll to position [0, 0]
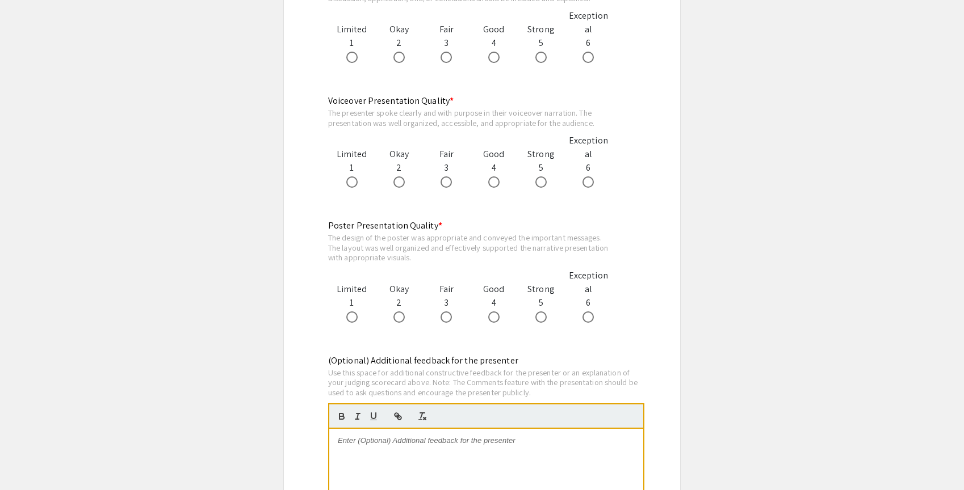
scroll to position [1083, 0]
click at [488, 313] on span at bounding box center [493, 315] width 11 height 11
click at [488, 313] on input "radio" at bounding box center [493, 315] width 11 height 11
radio input "true"
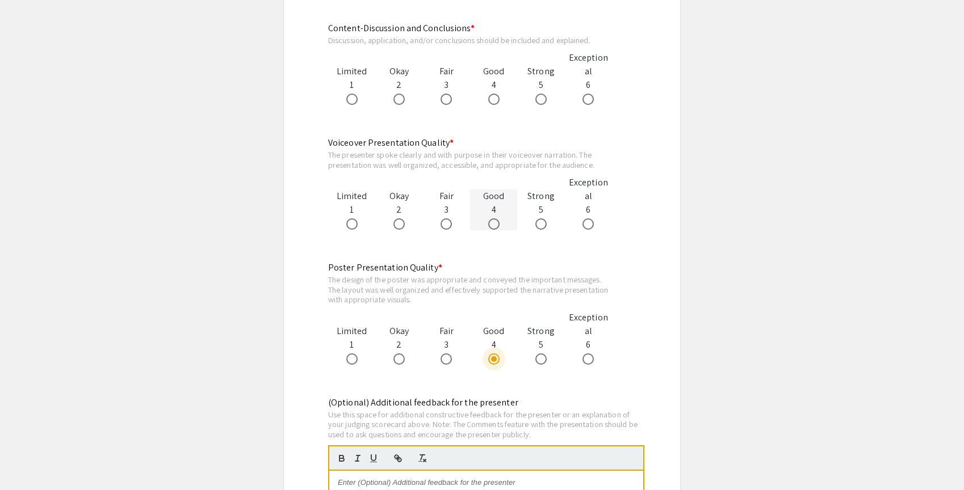
scroll to position [1043, 0]
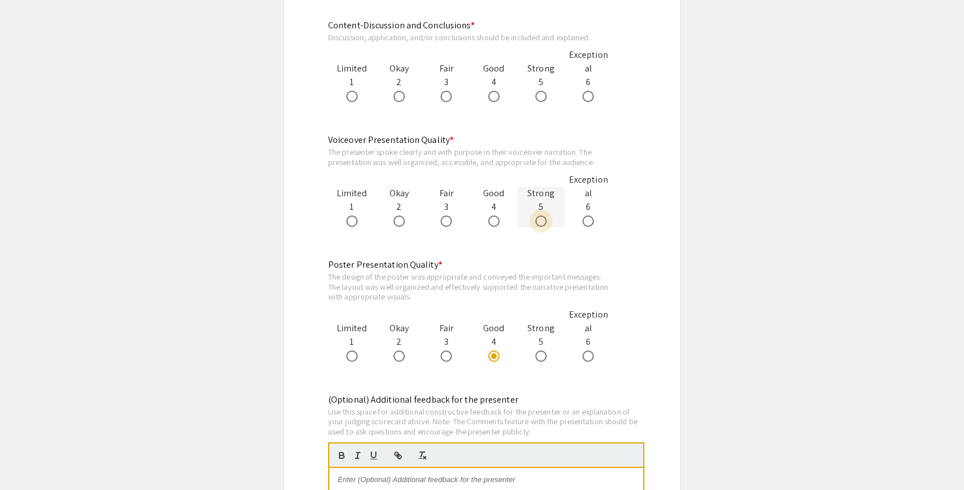
click at [541, 225] on span at bounding box center [540, 221] width 11 height 11
click at [541, 225] on input "radio" at bounding box center [540, 221] width 11 height 11
radio input "true"
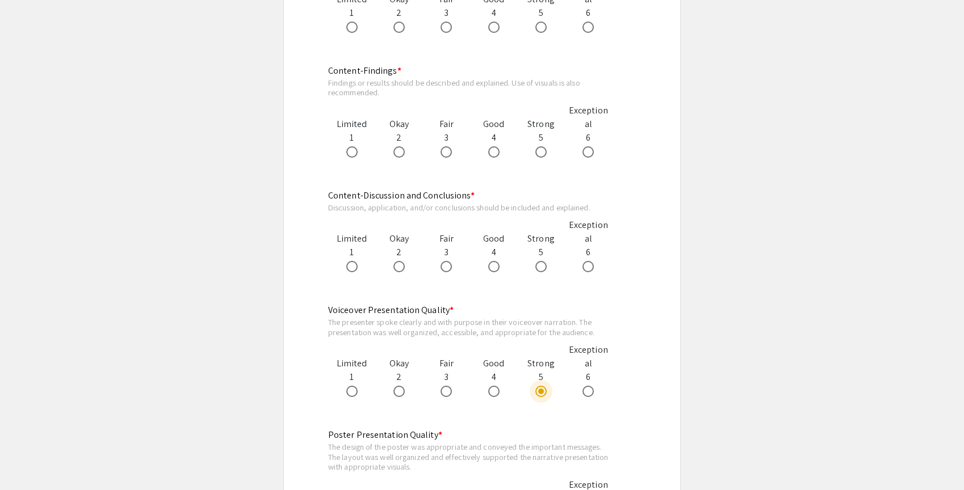
scroll to position [871, 0]
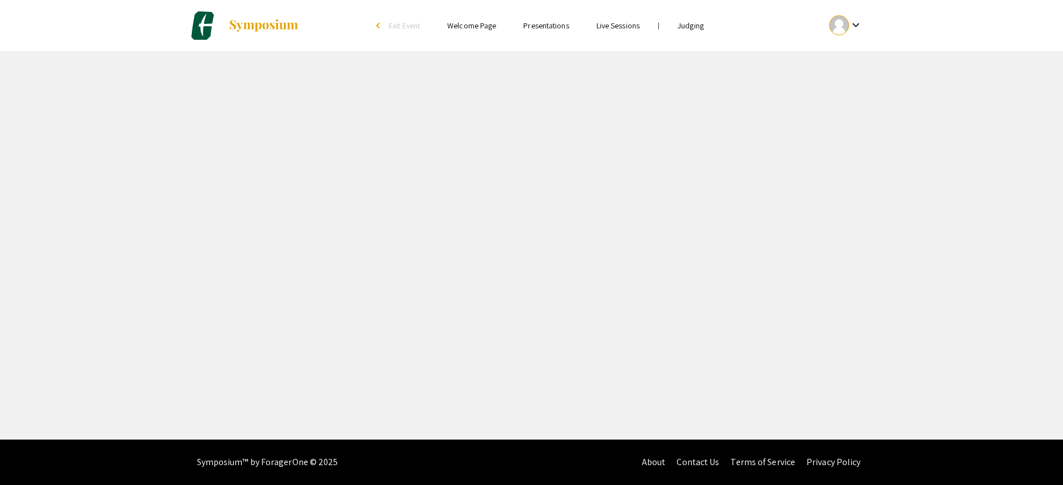
select select "custom"
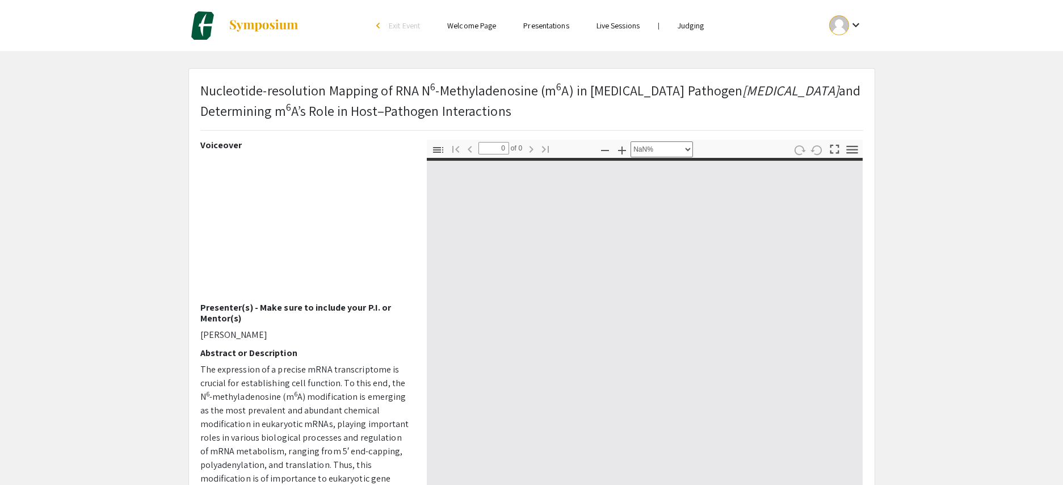
type input "1"
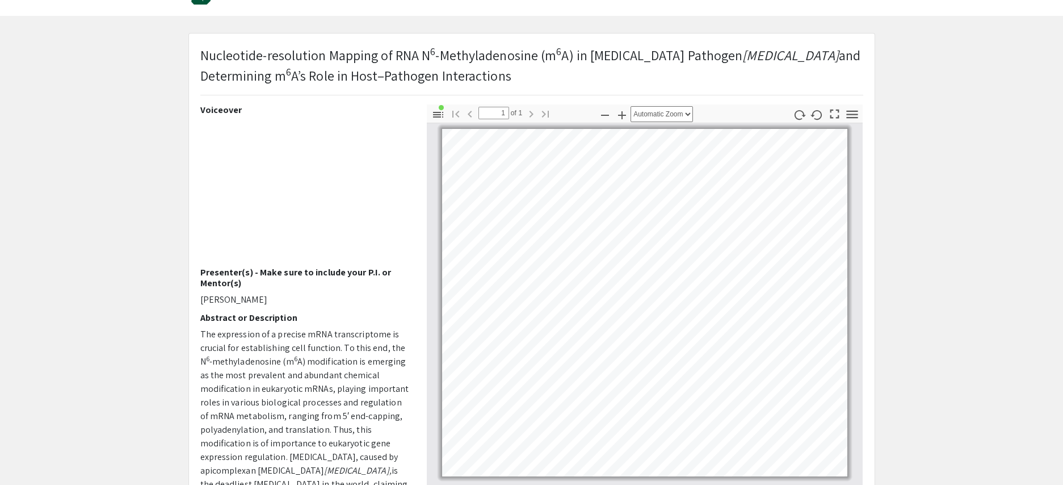
scroll to position [37, 0]
click at [621, 113] on icon "button" at bounding box center [622, 113] width 8 height 8
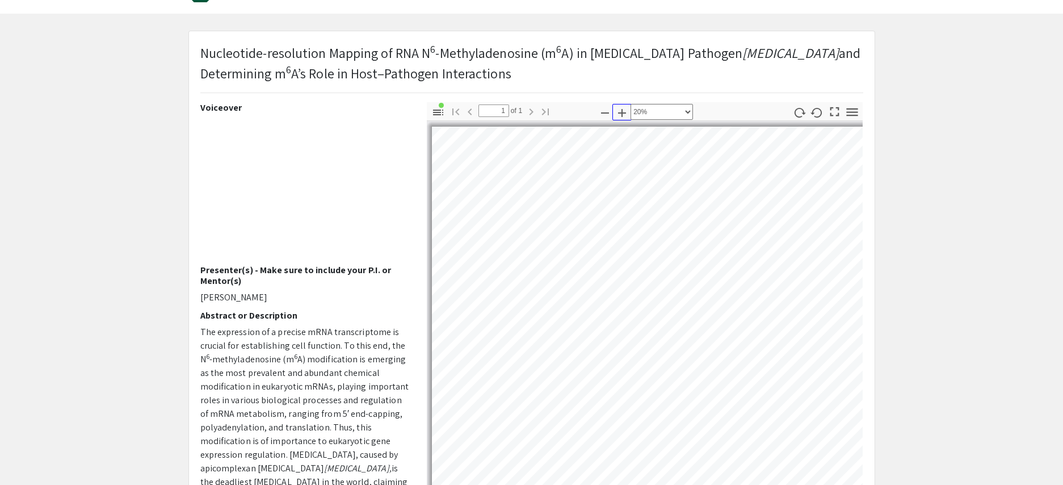
click at [621, 113] on icon "button" at bounding box center [622, 113] width 8 height 8
click at [624, 112] on icon "button" at bounding box center [622, 113] width 8 height 8
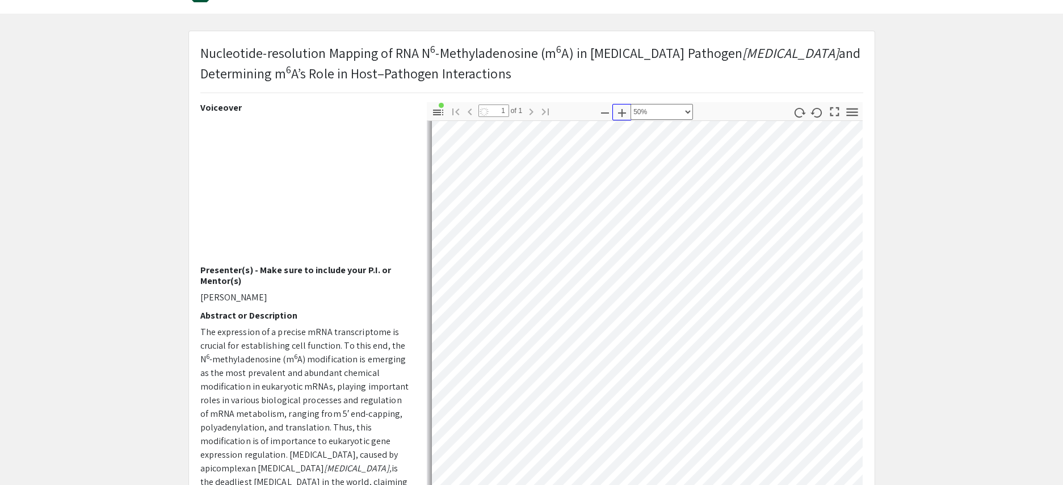
select select "custom"
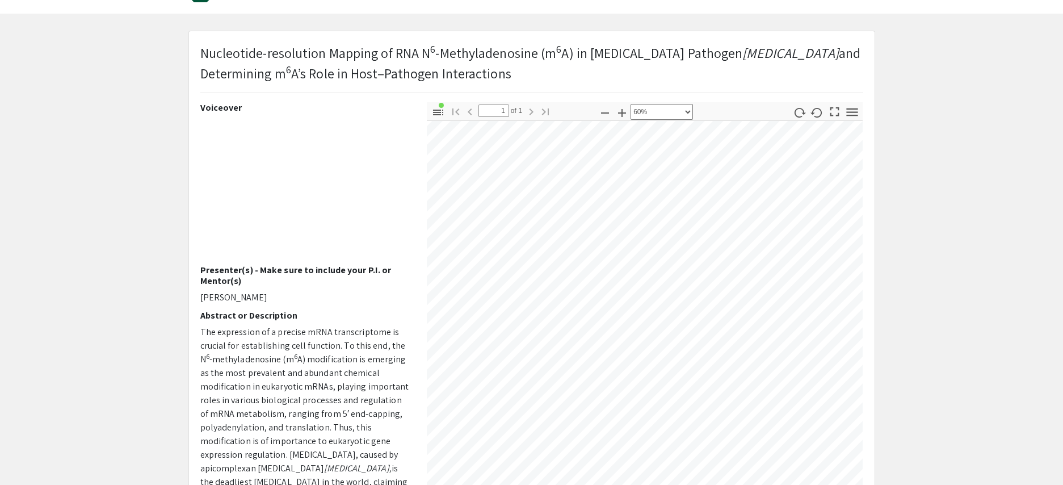
click at [423, 200] on div "Thumbnails Document Outline Attachments Layers Current Outline Item Slide 1 Tog…" at bounding box center [644, 300] width 453 height 397
click at [220, 401] on div "Voiceover Presenter(s) - Make sure to include your P.I. or Mentor(s) [PERSON_NA…" at bounding box center [532, 300] width 680 height 397
drag, startPoint x: 298, startPoint y: 407, endPoint x: 299, endPoint y: 422, distance: 14.8
click at [299, 423] on span "A) modification is emerging as the most prevalent and abundant chemical modific…" at bounding box center [304, 413] width 209 height 121
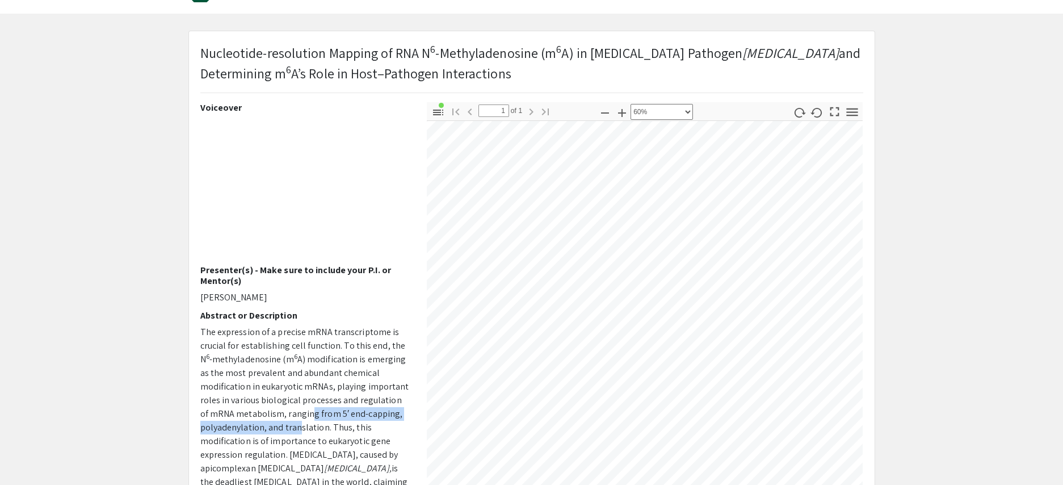
click at [523, 447] on html "Skip navigation arrow_back_ios Exit Event Welcome Page Presentations Live Sessi…" at bounding box center [531, 205] width 1063 height 485
click at [1062, 404] on html "Skip navigation arrow_back_ios Exit Event Welcome Page Presentations Live Sessi…" at bounding box center [531, 205] width 1063 height 485
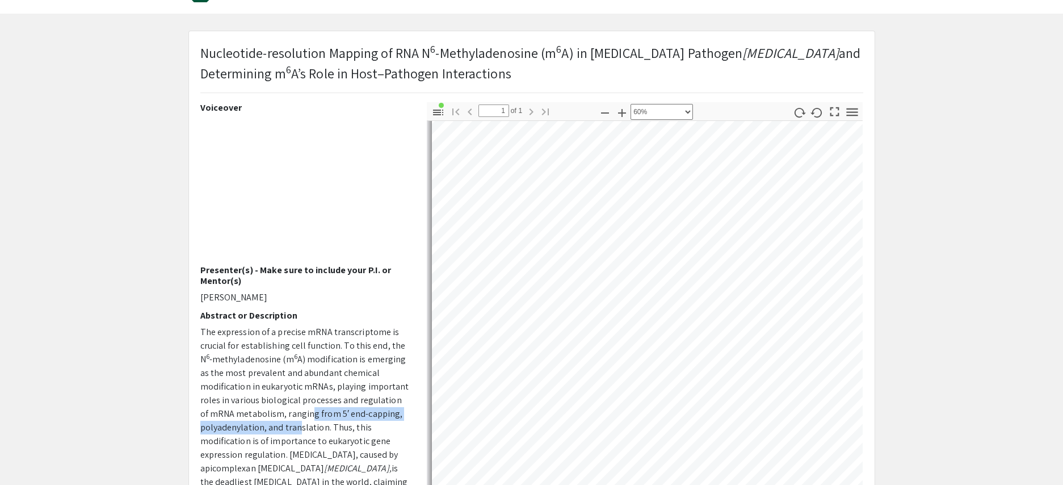
scroll to position [809, 0]
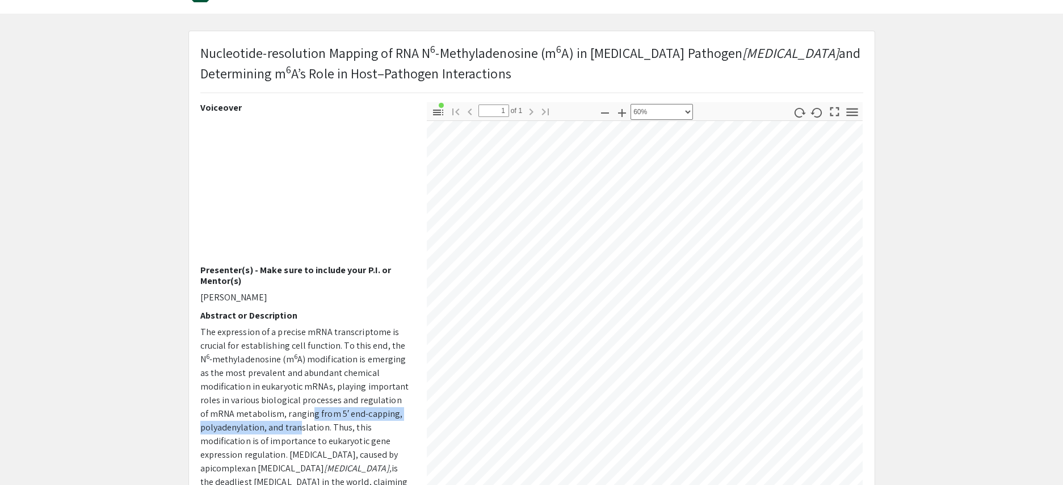
click at [356, 382] on div "Voiceover Presenter(s) - Make sure to include your P.I. or Mentor(s) [PERSON_NA…" at bounding box center [532, 300] width 680 height 397
click at [629, 447] on html "Skip navigation arrow_back_ios Exit Event Welcome Page Presentations Live Sessi…" at bounding box center [531, 205] width 1063 height 485
